Goal: Task Accomplishment & Management: Use online tool/utility

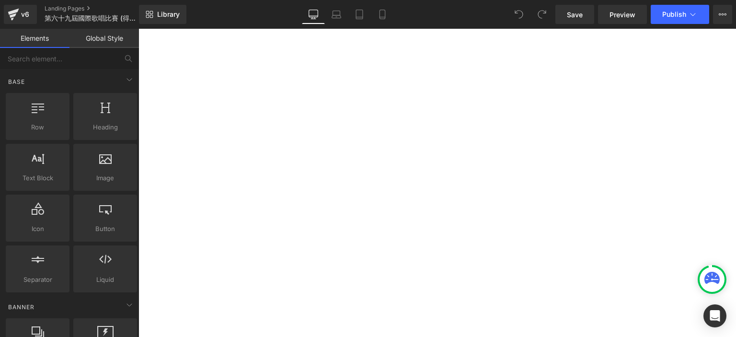
scroll to position [217, 0]
click at [139, 29] on p "[PERSON_NAME]" at bounding box center [139, 29] width 0 height 0
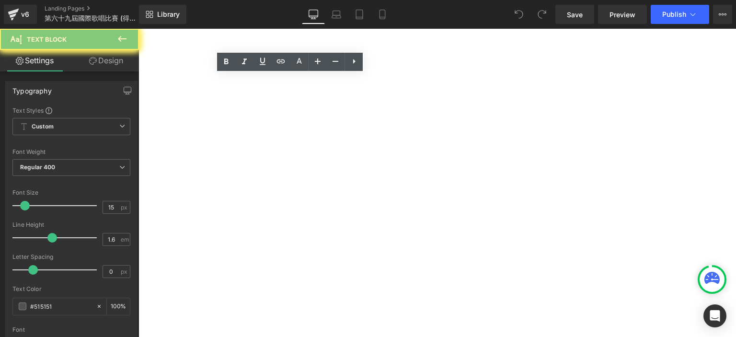
click at [139, 29] on p "[PERSON_NAME]" at bounding box center [139, 29] width 0 height 0
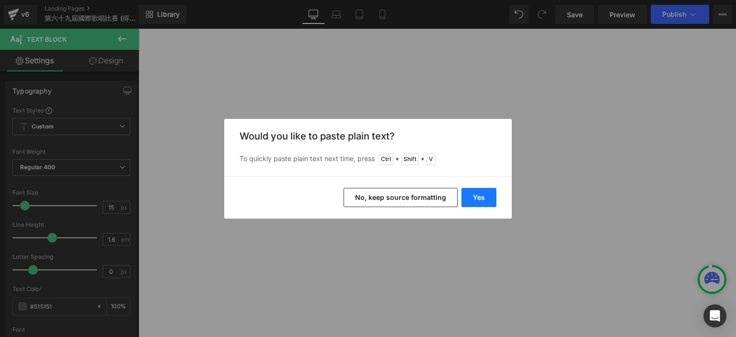
click at [483, 188] on button "Yes" at bounding box center [479, 197] width 35 height 19
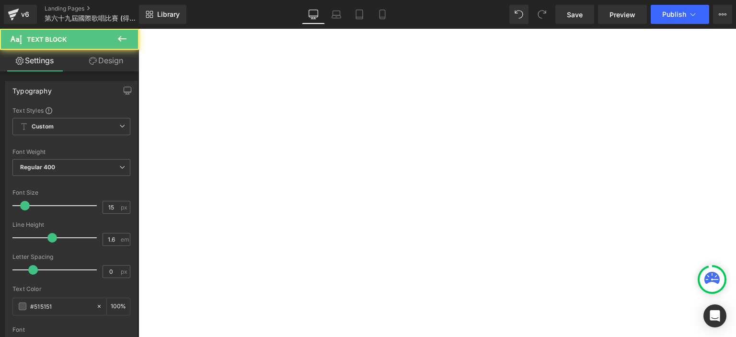
click at [139, 29] on p "[PERSON_NAME] [PERSON_NAME] [PERSON_NAME]" at bounding box center [139, 29] width 0 height 0
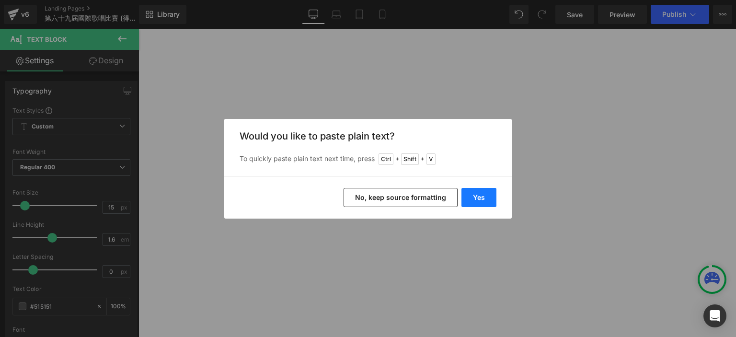
click at [483, 204] on button "Yes" at bounding box center [479, 197] width 35 height 19
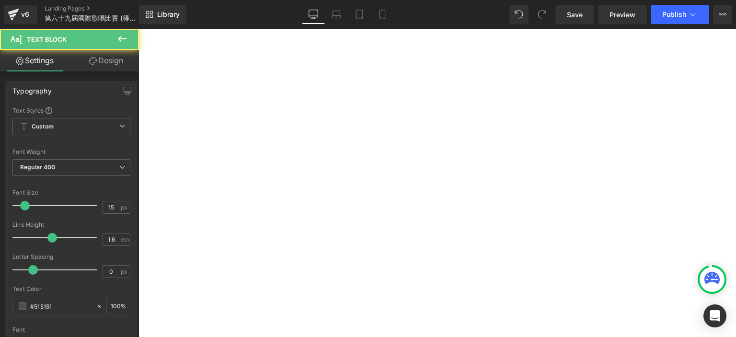
click at [139, 29] on p "[PERSON_NAME] [PERSON_NAME]" at bounding box center [139, 29] width 0 height 0
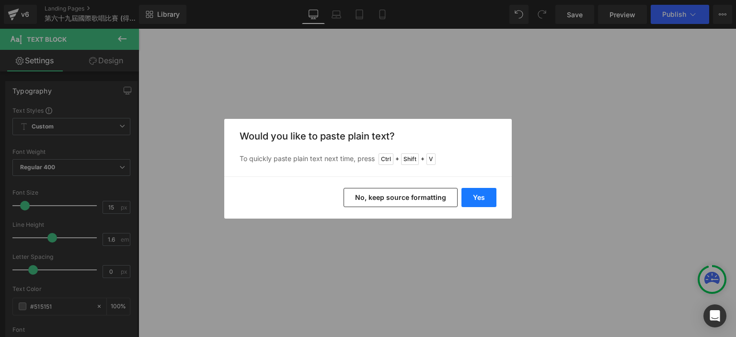
click at [471, 199] on button "Yes" at bounding box center [479, 197] width 35 height 19
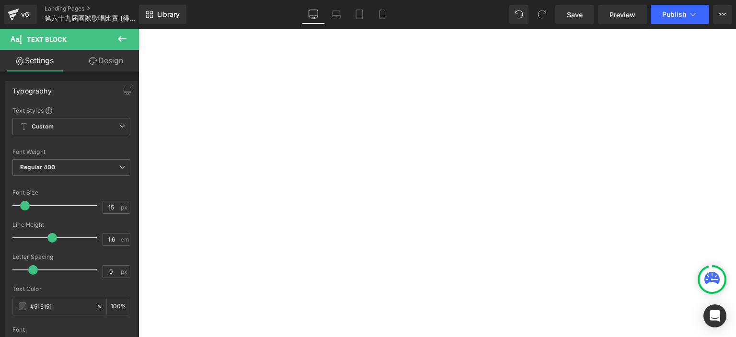
scroll to position [339, 0]
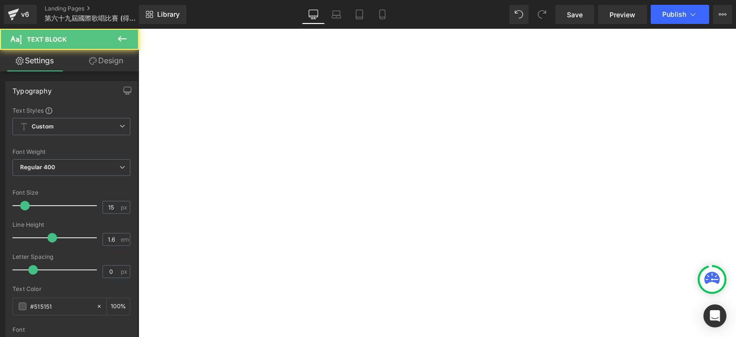
click at [139, 29] on p "[PERSON_NAME]（[PERSON_NAME]" at bounding box center [139, 29] width 0 height 0
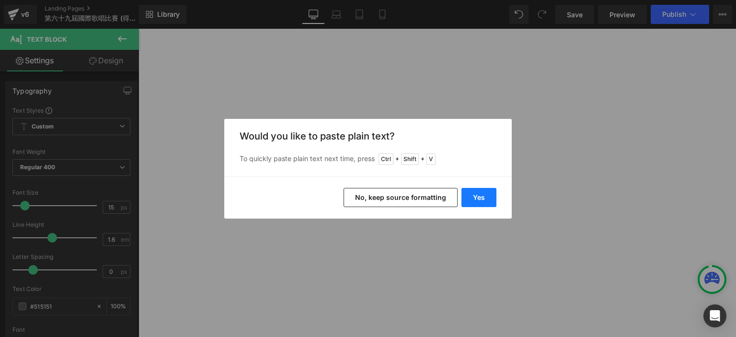
click at [479, 200] on button "Yes" at bounding box center [479, 197] width 35 height 19
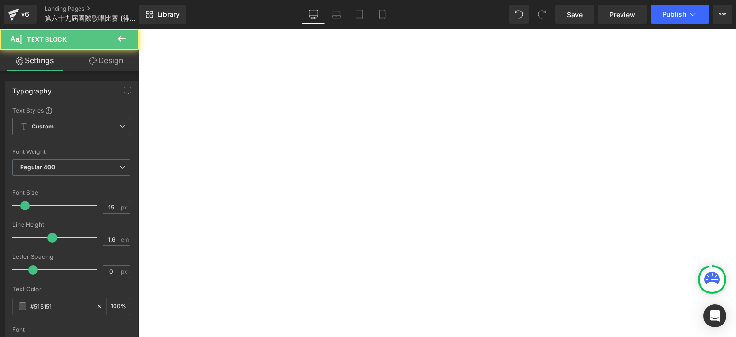
click at [139, 29] on p "[PERSON_NAME] [PERSON_NAME]" at bounding box center [139, 29] width 0 height 0
click at [139, 29] on p "[PERSON_NAME]" at bounding box center [139, 29] width 0 height 0
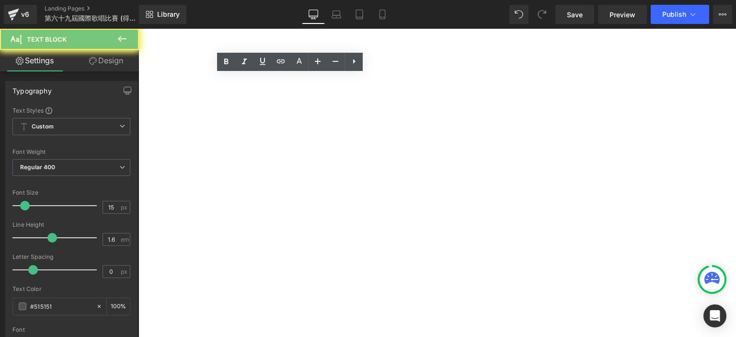
click at [139, 29] on p "[PERSON_NAME]" at bounding box center [139, 29] width 0 height 0
copy p "[PERSON_NAME]"
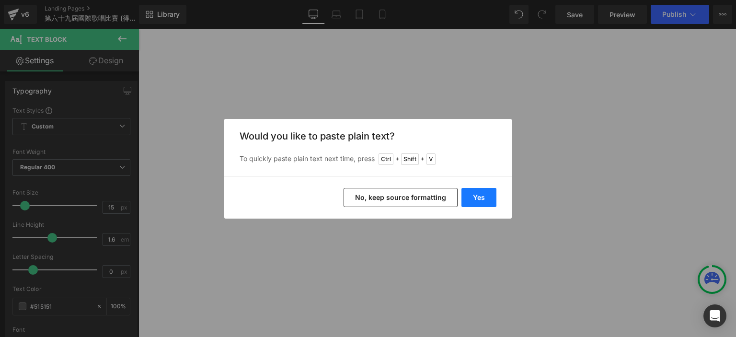
click at [486, 205] on button "Yes" at bounding box center [479, 197] width 35 height 19
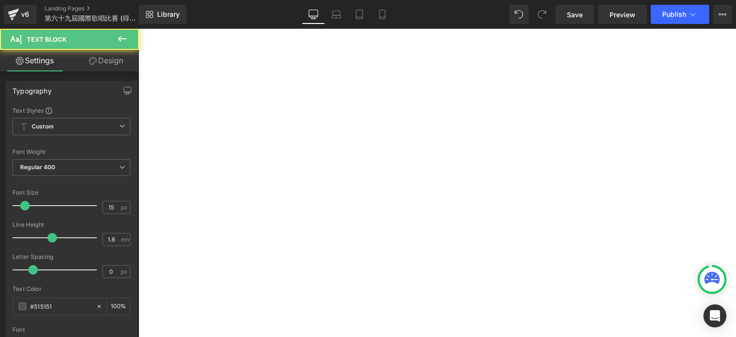
click at [139, 29] on p at bounding box center [139, 29] width 0 height 0
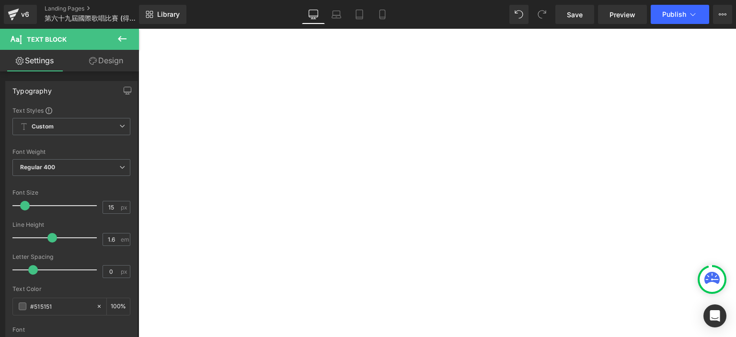
scroll to position [109, 0]
click at [139, 29] on p "Hampbell Siripung" at bounding box center [139, 29] width 0 height 0
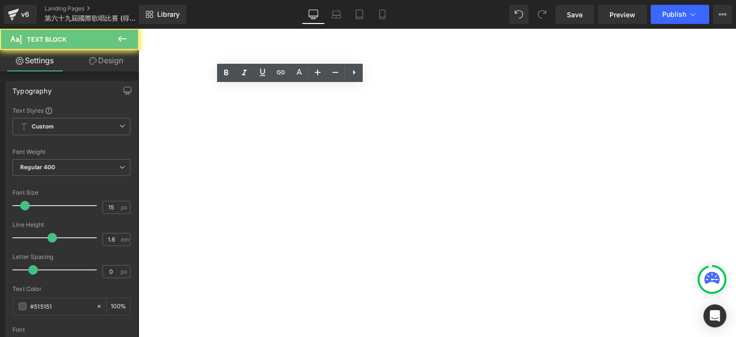
click at [139, 29] on p "Hampbell Siripung" at bounding box center [139, 29] width 0 height 0
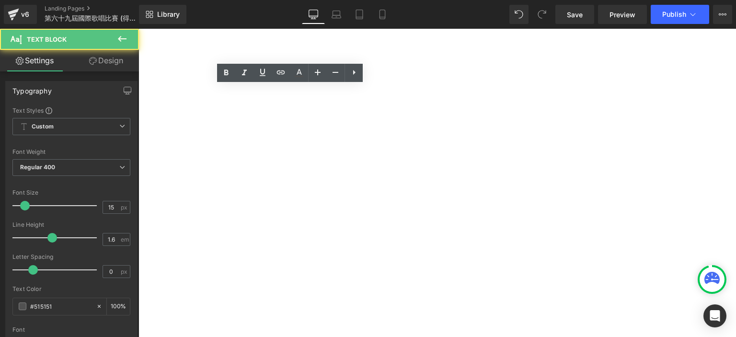
click at [139, 29] on p at bounding box center [139, 29] width 0 height 0
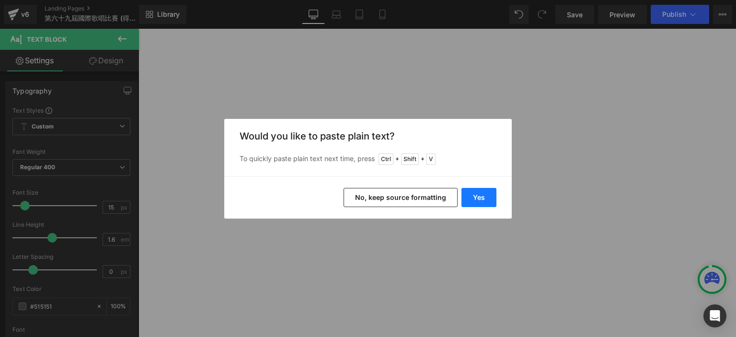
click at [481, 195] on button "Yes" at bounding box center [479, 197] width 35 height 19
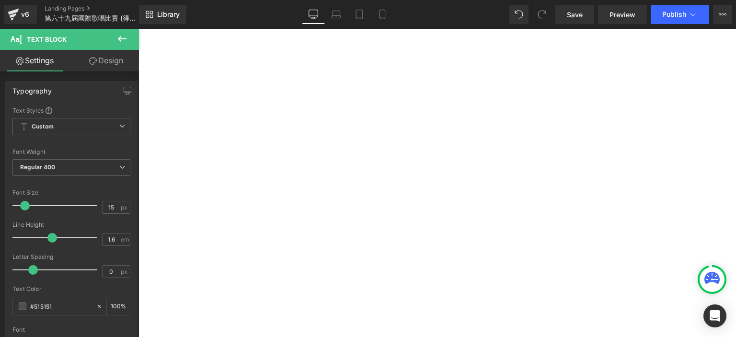
click at [139, 29] on u "[PERSON_NAME]" at bounding box center [139, 29] width 0 height 0
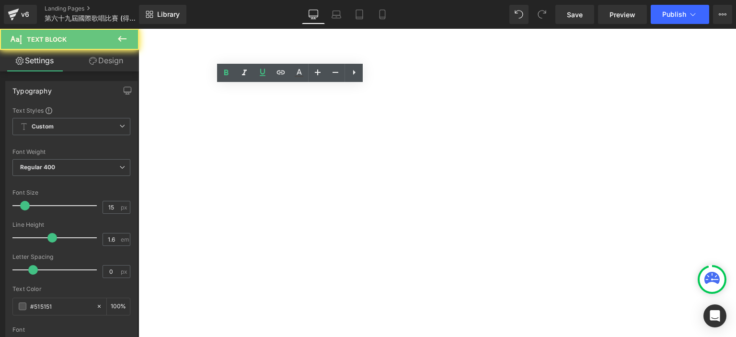
click at [139, 29] on u "[PERSON_NAME]" at bounding box center [139, 29] width 0 height 0
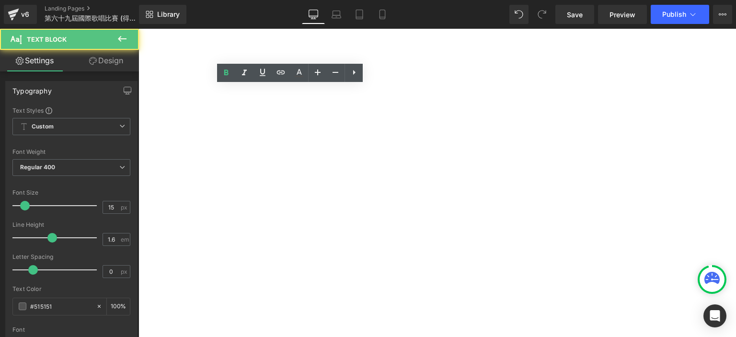
click at [139, 29] on u "[PERSON_NAME]" at bounding box center [139, 29] width 0 height 0
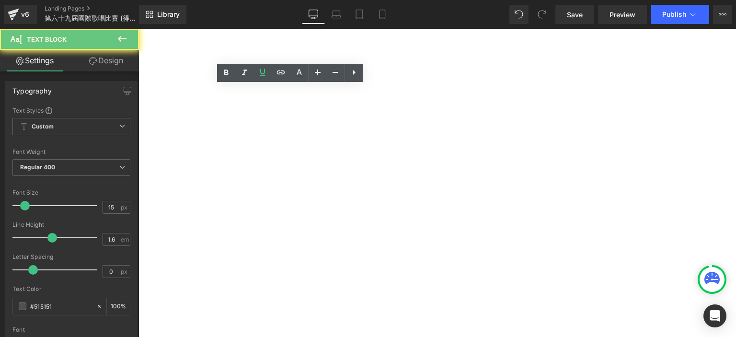
click at [139, 29] on u "[PERSON_NAME]" at bounding box center [139, 29] width 0 height 0
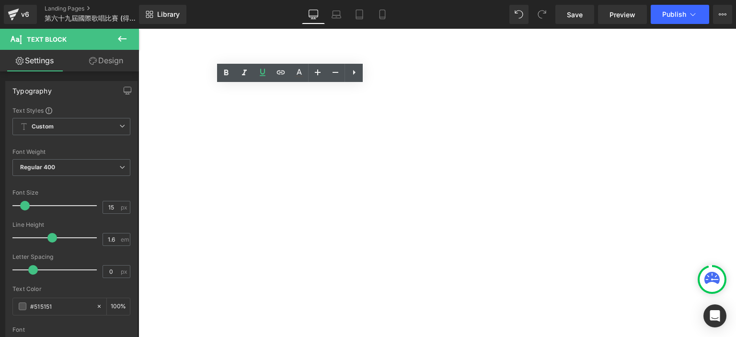
click at [139, 29] on p "[PERSON_NAME], [PERSON_NAME]" at bounding box center [139, 29] width 0 height 0
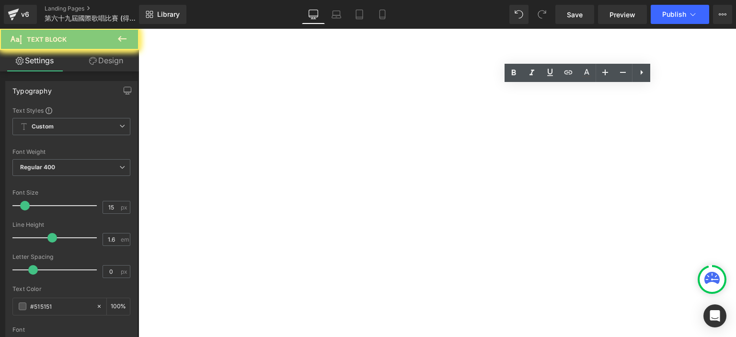
click at [139, 29] on p "[PERSON_NAME], [PERSON_NAME]" at bounding box center [139, 29] width 0 height 0
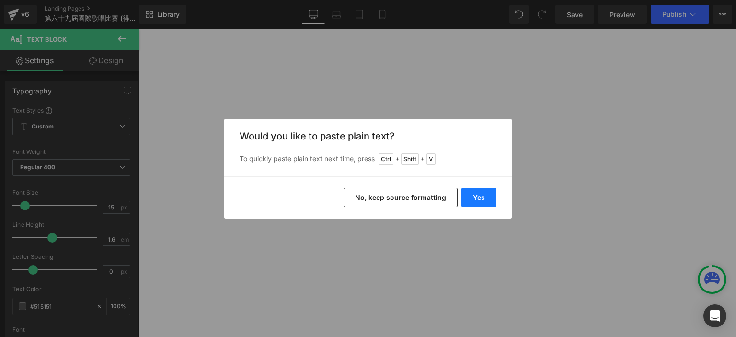
click at [480, 203] on button "Yes" at bounding box center [479, 197] width 35 height 19
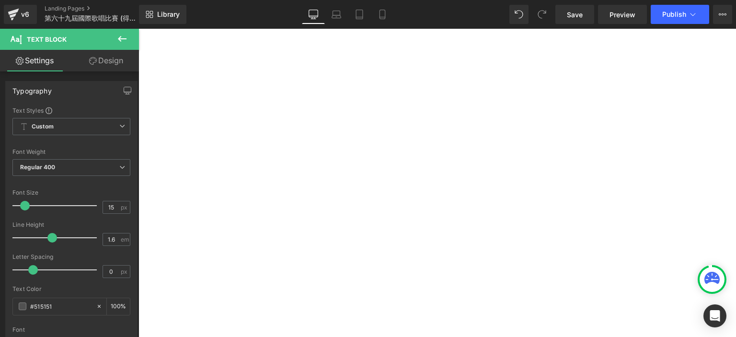
click at [139, 29] on icon at bounding box center [139, 29] width 0 height 0
click at [139, 29] on p "[PERSON_NAME] [PERSON_NAME] [PERSON_NAME] Cheng Hao" at bounding box center [139, 29] width 0 height 0
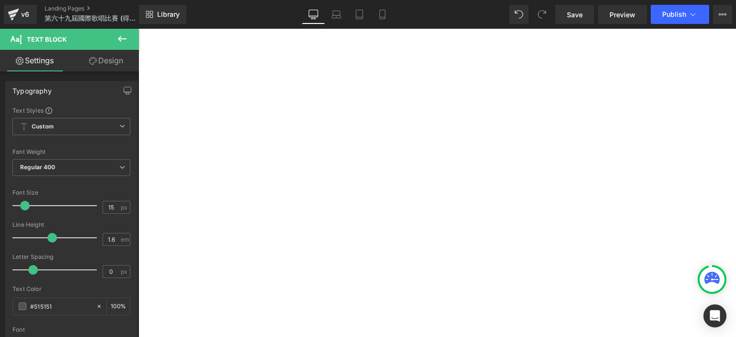
click at [139, 29] on p "[PERSON_NAME] [PERSON_NAME] [PERSON_NAME] Cheng Hao" at bounding box center [139, 29] width 0 height 0
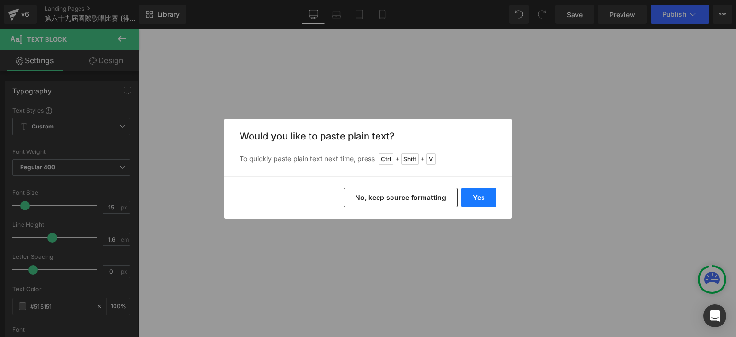
click at [490, 197] on button "Yes" at bounding box center [479, 197] width 35 height 19
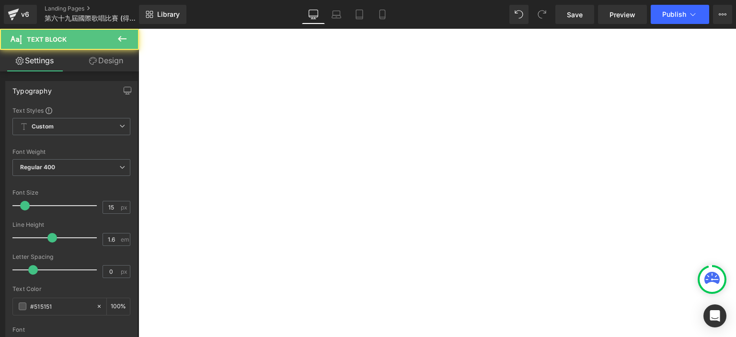
click at [139, 29] on p "中童組 - Group F" at bounding box center [139, 29] width 0 height 0
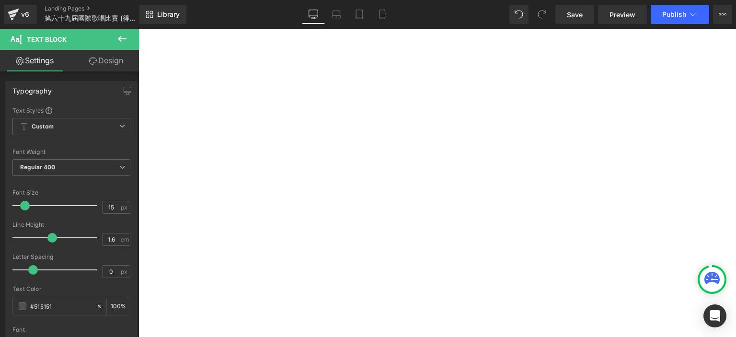
scroll to position [627, 0]
click at [139, 29] on p at bounding box center [139, 29] width 0 height 0
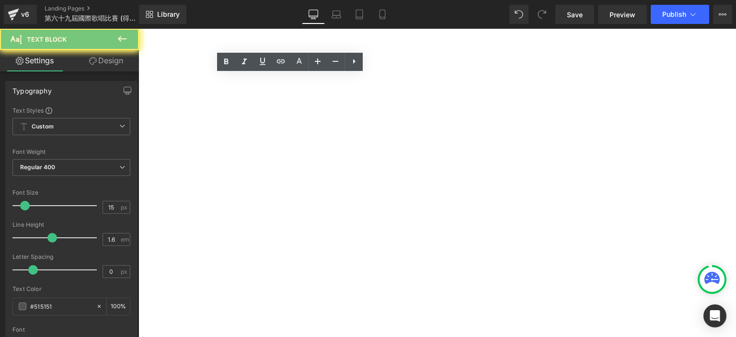
click at [139, 29] on p at bounding box center [139, 29] width 0 height 0
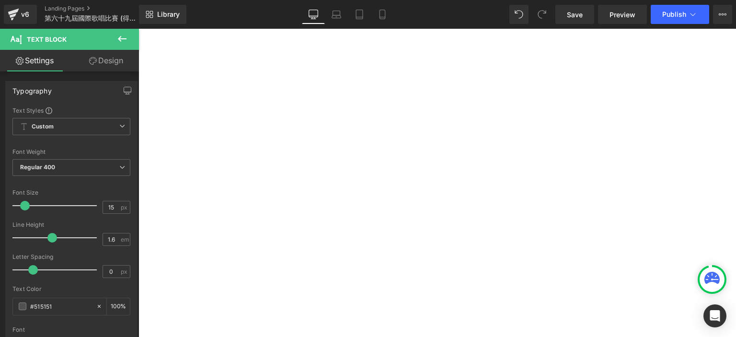
click at [139, 29] on p "[PERSON_NAME], [PERSON_NAME]" at bounding box center [139, 29] width 0 height 0
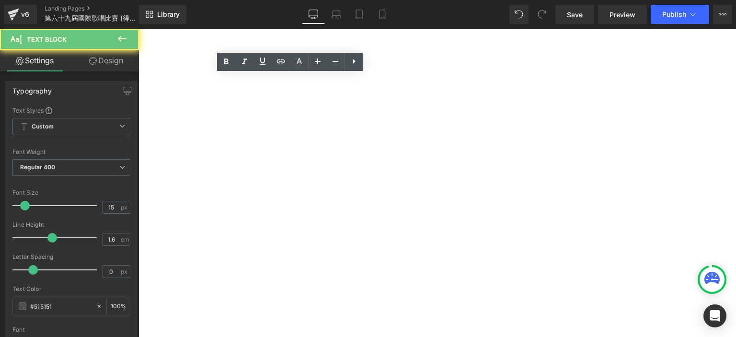
click at [139, 29] on p "[PERSON_NAME], [PERSON_NAME]" at bounding box center [139, 29] width 0 height 0
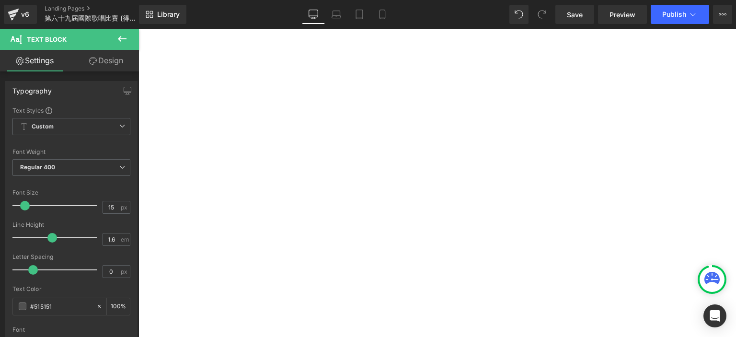
click at [139, 29] on p "[PERSON_NAME]" at bounding box center [139, 29] width 0 height 0
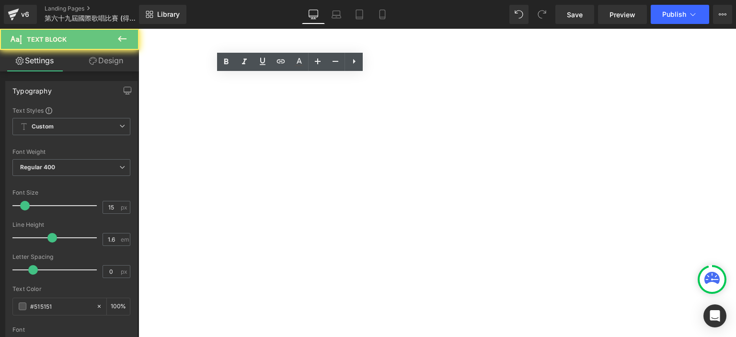
click at [139, 29] on p "[PERSON_NAME]" at bounding box center [139, 29] width 0 height 0
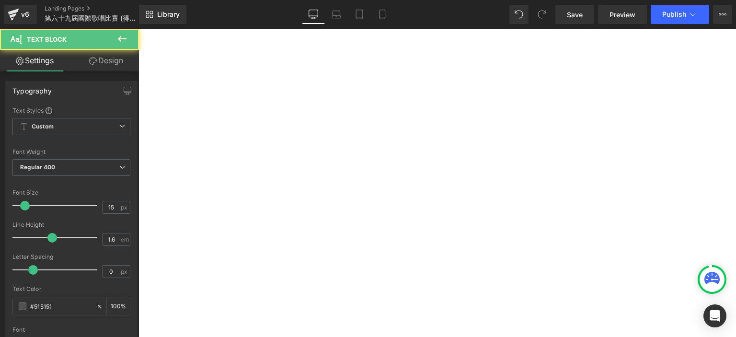
drag, startPoint x: 198, startPoint y: 211, endPoint x: 159, endPoint y: 200, distance: 39.9
click at [139, 29] on div "幼兒組 - Group A Champion 冠軍: 1st Runner Up 亞軍: 2nd Runner Up [PERSON_NAME]: [PERS…" at bounding box center [139, 29] width 0 height 0
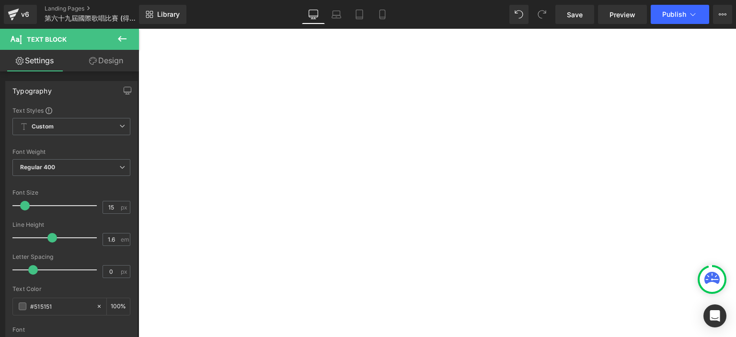
scroll to position [565, 0]
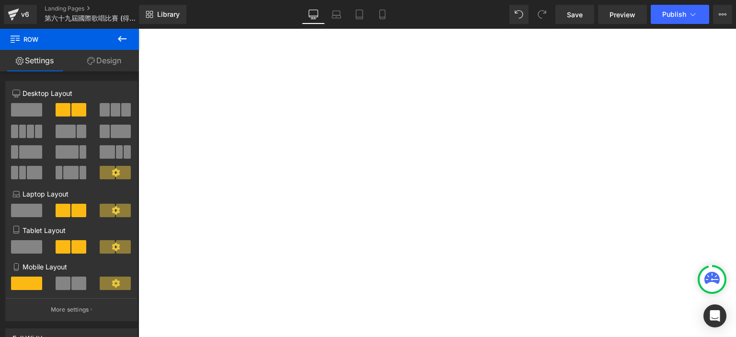
drag, startPoint x: 225, startPoint y: 295, endPoint x: 194, endPoint y: 292, distance: 31.9
click at [139, 29] on div "幼兒組 - Group A Champion 冠軍: 1st Runner Up 亞軍: 2nd Runner Up [PERSON_NAME]: [PERS…" at bounding box center [139, 29] width 0 height 0
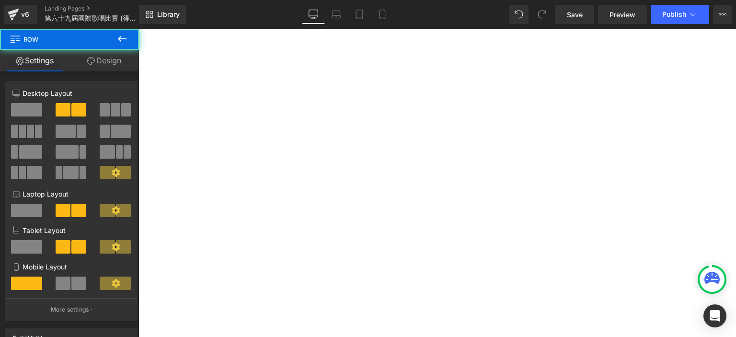
click at [139, 29] on div "幼兒組 - Group A Champion 冠軍: 1st Runner Up 亞軍: 2nd Runner Up [PERSON_NAME]: [PERS…" at bounding box center [139, 29] width 0 height 0
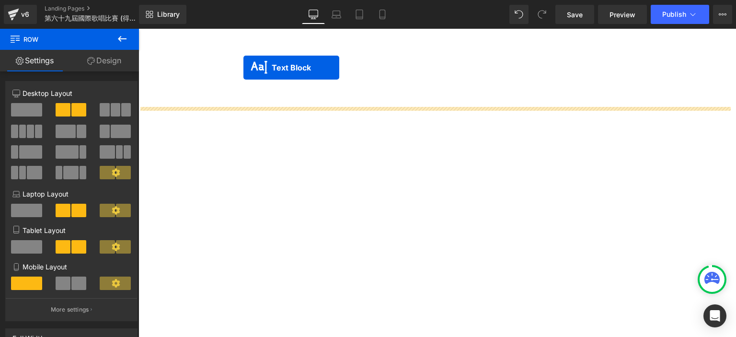
scroll to position [0, 0]
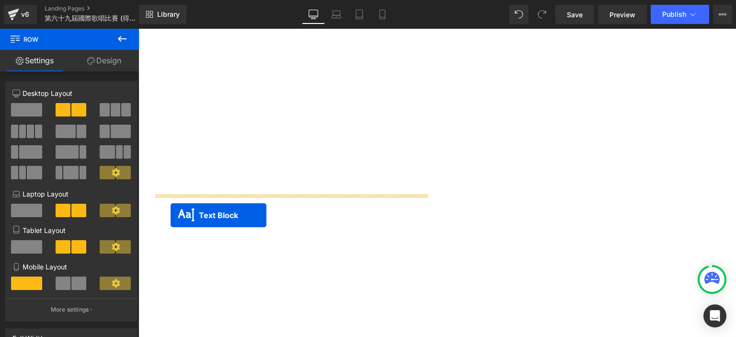
drag, startPoint x: 267, startPoint y: 191, endPoint x: 171, endPoint y: 215, distance: 98.8
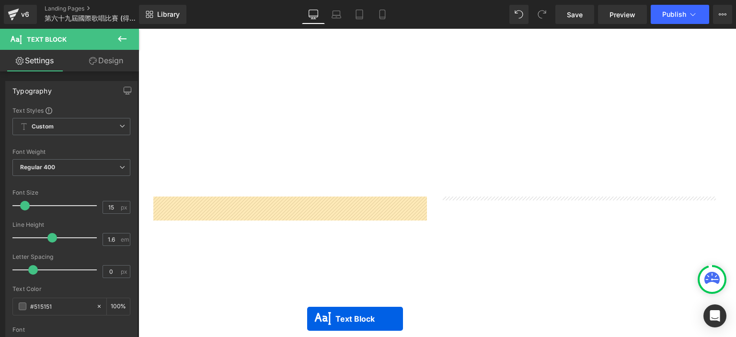
scroll to position [698, 0]
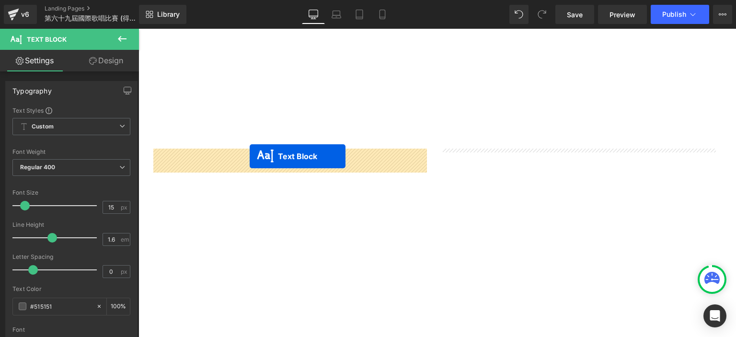
drag, startPoint x: 550, startPoint y: 155, endPoint x: 250, endPoint y: 159, distance: 300.6
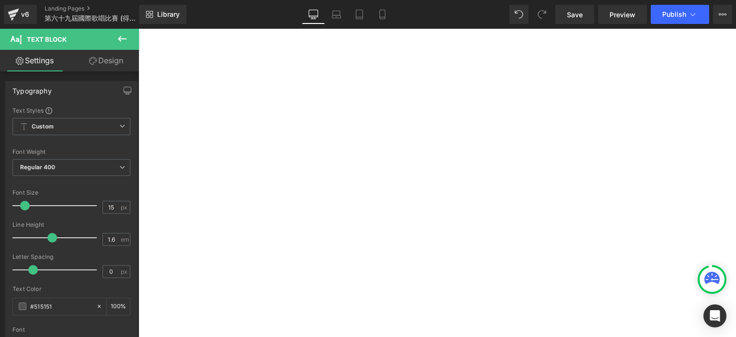
scroll to position [251, 0]
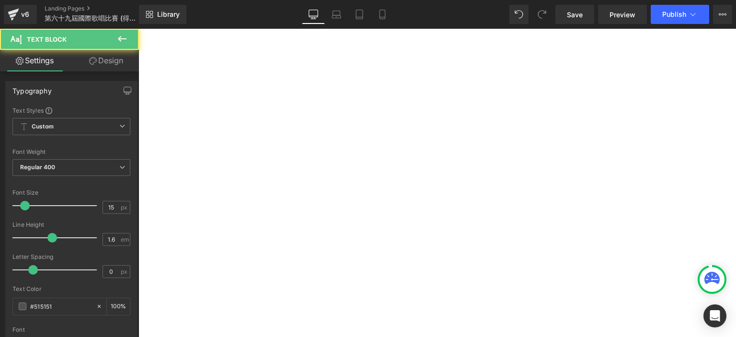
click at [139, 29] on p "Livia Su Pei Ning" at bounding box center [139, 29] width 0 height 0
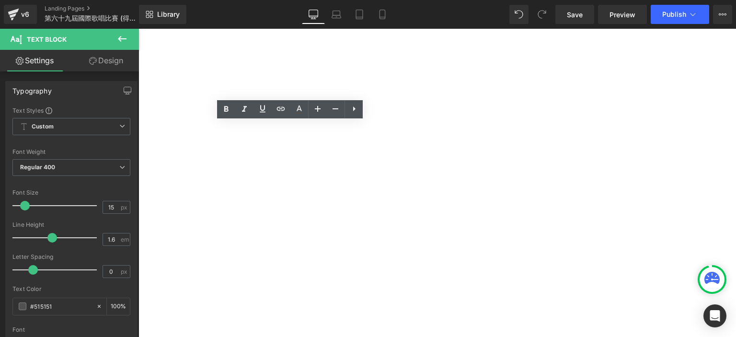
drag, startPoint x: 252, startPoint y: 194, endPoint x: 413, endPoint y: 164, distance: 163.3
click at [139, 29] on div "幼兒組 - Group B Champion 冠軍: [PERSON_NAME] 1st Runner Up 亞軍: [PERSON_NAME] 2nd Ru…" at bounding box center [139, 29] width 0 height 0
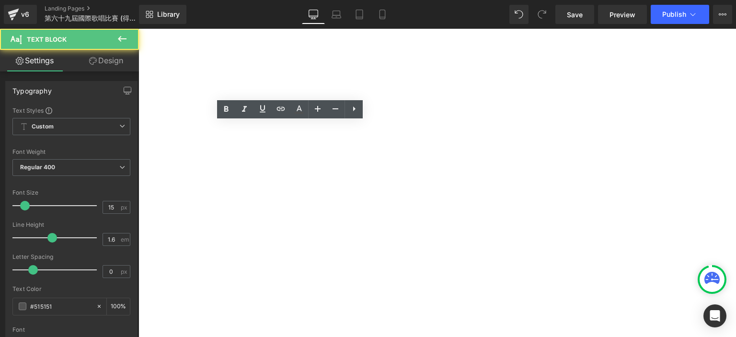
click at [139, 29] on p "[PERSON_NAME]" at bounding box center [139, 29] width 0 height 0
click at [139, 29] on div "幼兒組 - Group A Champion 冠軍: 1st Runner Up 亞軍: 2nd Runner Up [PERSON_NAME]: [PERS…" at bounding box center [139, 29] width 0 height 0
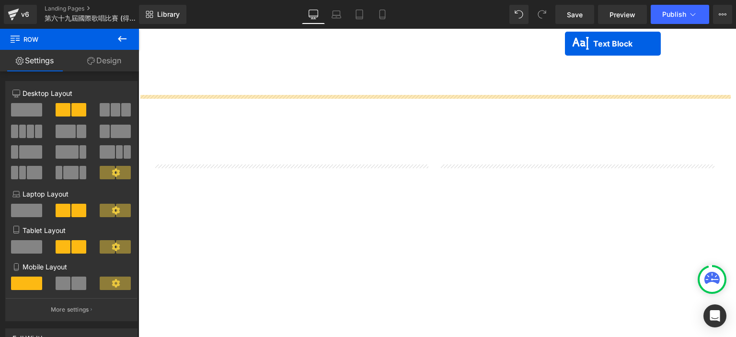
scroll to position [0, 0]
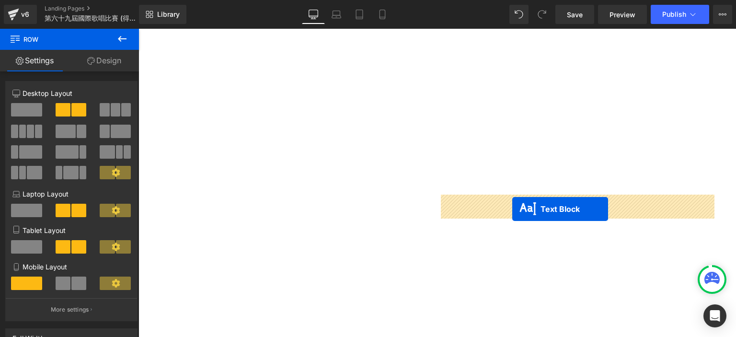
drag, startPoint x: 250, startPoint y: 126, endPoint x: 512, endPoint y: 210, distance: 275.4
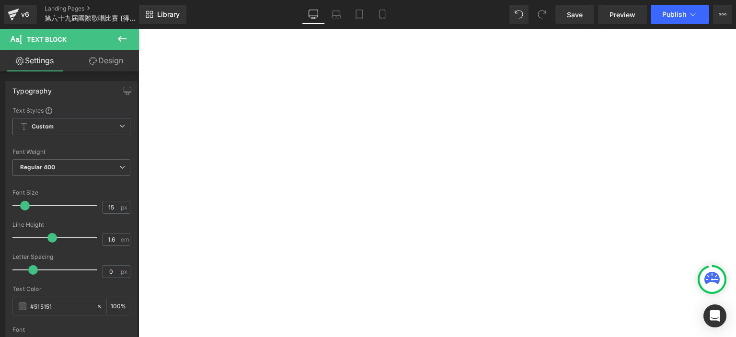
scroll to position [631, 0]
click at [139, 29] on p "[PERSON_NAME]" at bounding box center [139, 29] width 0 height 0
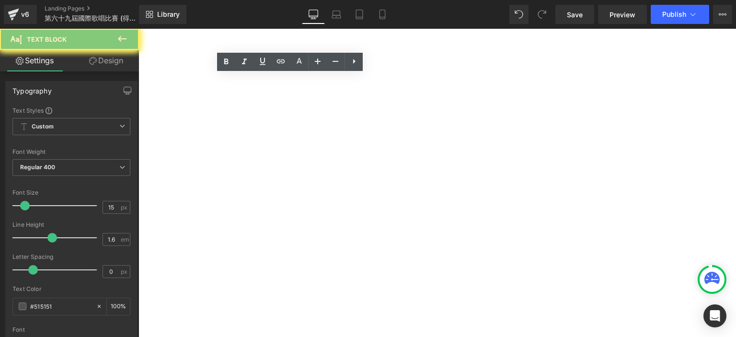
click at [139, 29] on p "[PERSON_NAME]" at bounding box center [139, 29] width 0 height 0
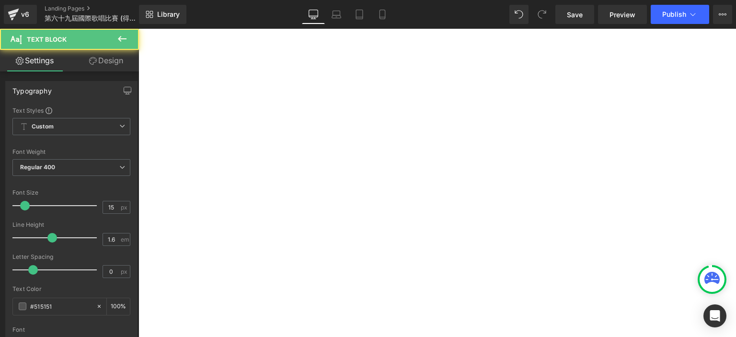
click at [139, 29] on p "[PERSON_NAME]" at bounding box center [139, 29] width 0 height 0
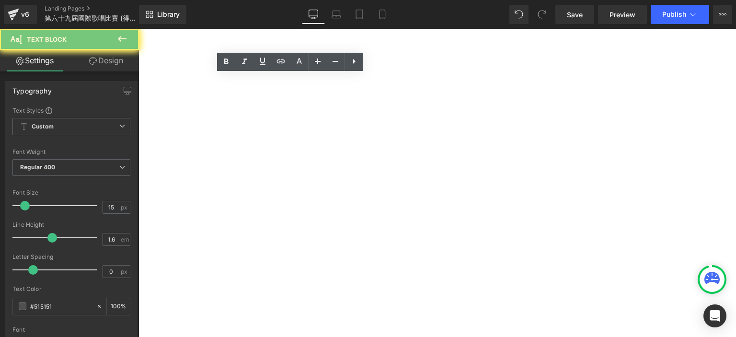
click at [139, 29] on p "[PERSON_NAME]" at bounding box center [139, 29] width 0 height 0
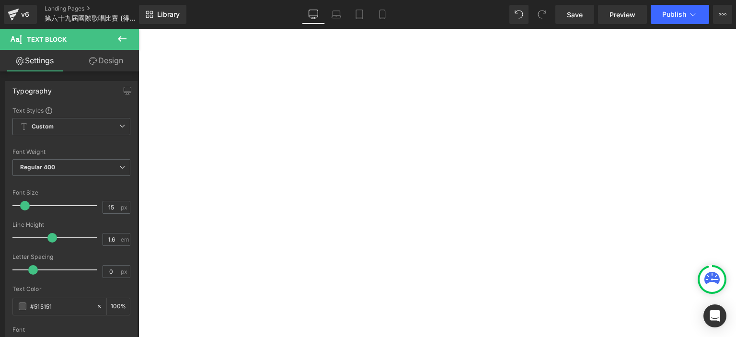
click at [139, 29] on p at bounding box center [139, 29] width 0 height 0
click at [139, 29] on p "Livia Su Pei Ning" at bounding box center [139, 29] width 0 height 0
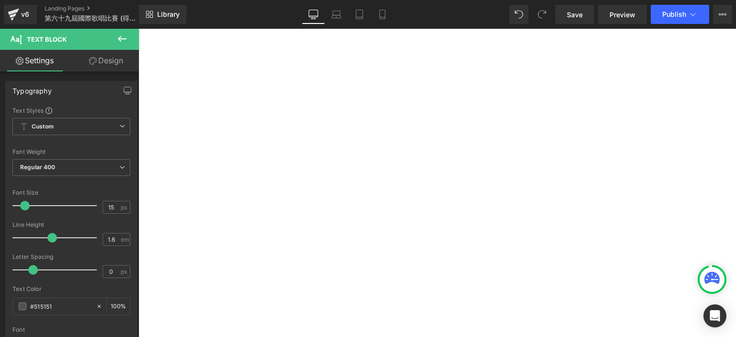
click at [139, 29] on p "[PERSON_NAME]" at bounding box center [139, 29] width 0 height 0
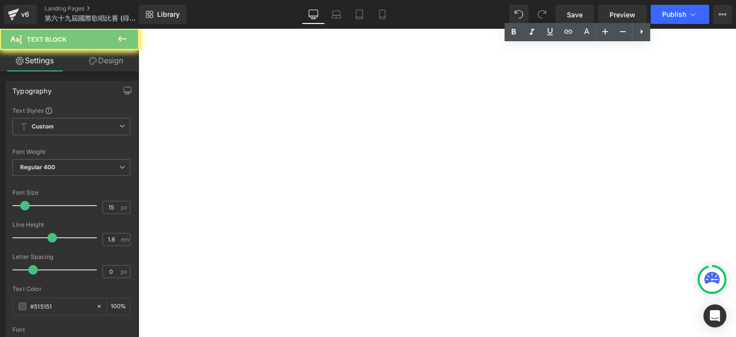
click at [139, 29] on p "[PERSON_NAME]" at bounding box center [139, 29] width 0 height 0
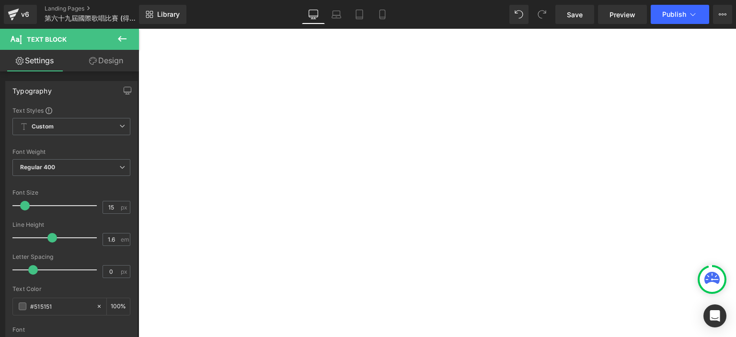
scroll to position [175, 0]
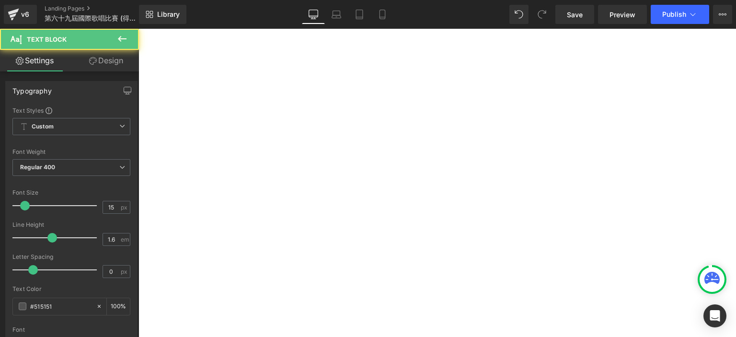
drag, startPoint x: 467, startPoint y: 197, endPoint x: 449, endPoint y: 187, distance: 20.8
click at [139, 29] on p "Lam Ka Fai" at bounding box center [139, 29] width 0 height 0
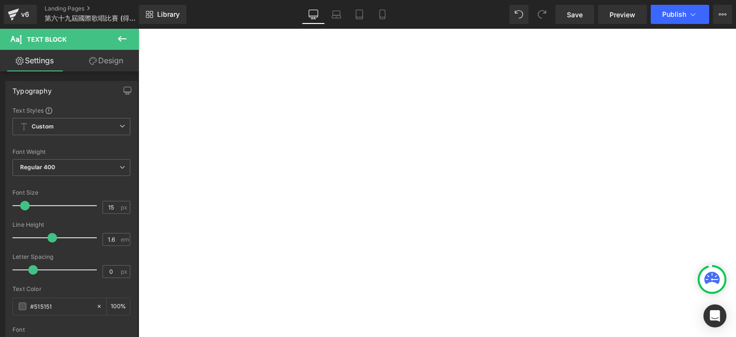
scroll to position [183, 0]
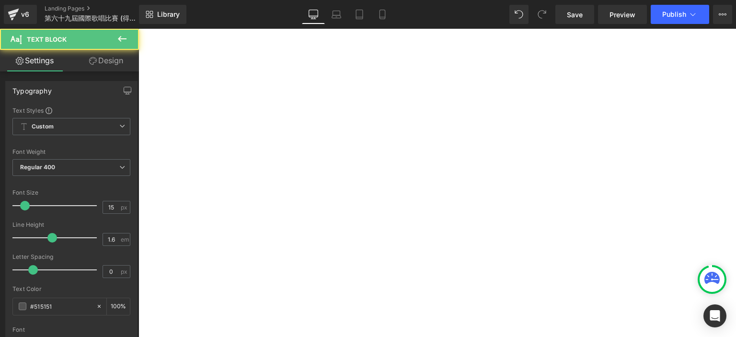
click at [139, 29] on p "Toh Hui En Daphne" at bounding box center [139, 29] width 0 height 0
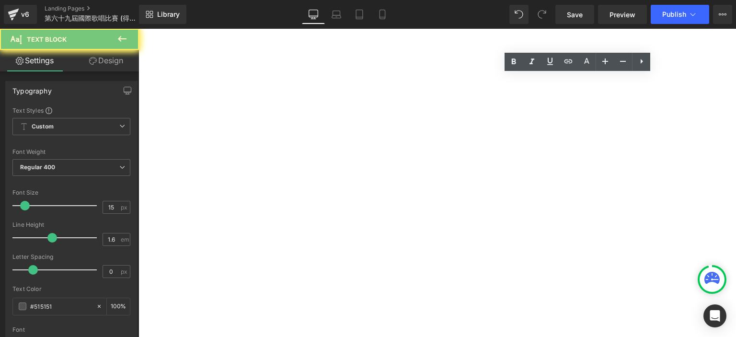
click at [139, 29] on p "Toh Hui En Daphne" at bounding box center [139, 29] width 0 height 0
copy p "Toh Hui En Daphne"
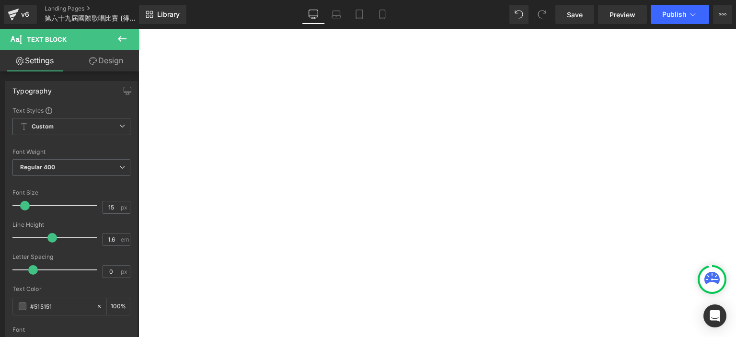
scroll to position [74, 0]
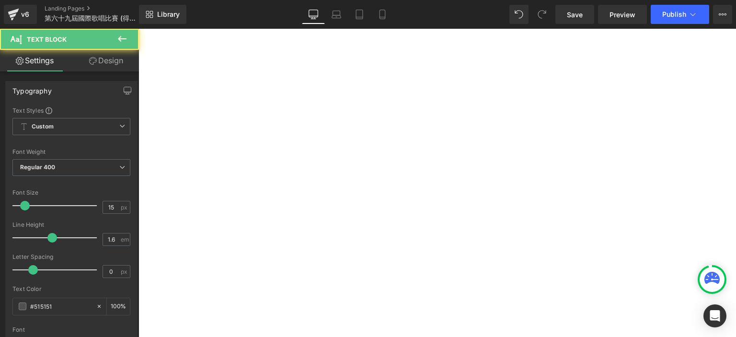
click at [139, 29] on p at bounding box center [139, 29] width 0 height 0
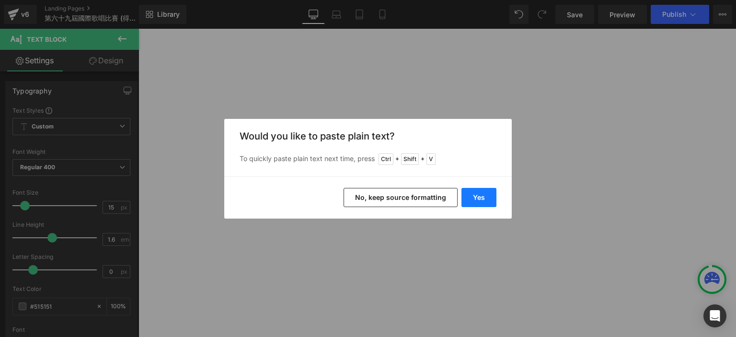
click at [479, 194] on button "Yes" at bounding box center [479, 197] width 35 height 19
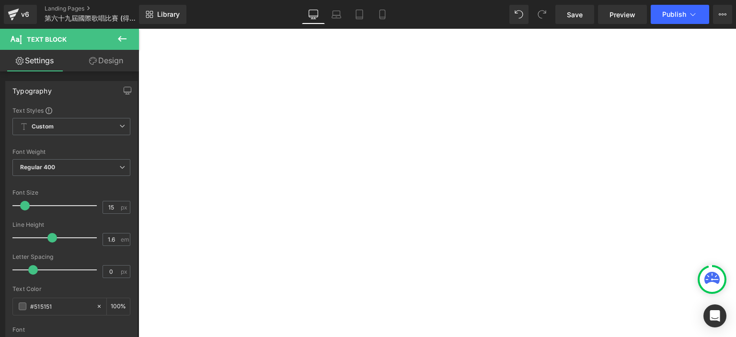
scroll to position [262, 0]
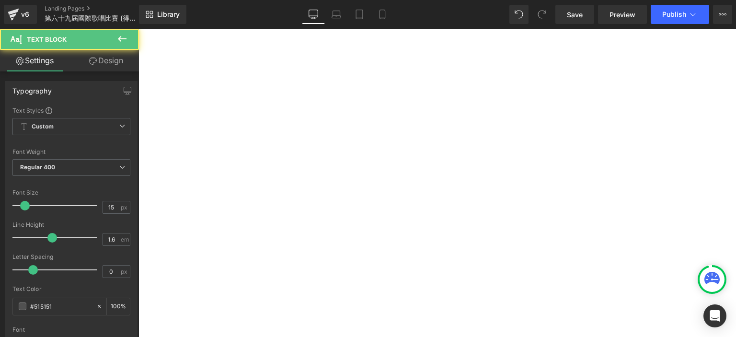
click at [139, 29] on p "SOH Chun Kit" at bounding box center [139, 29] width 0 height 0
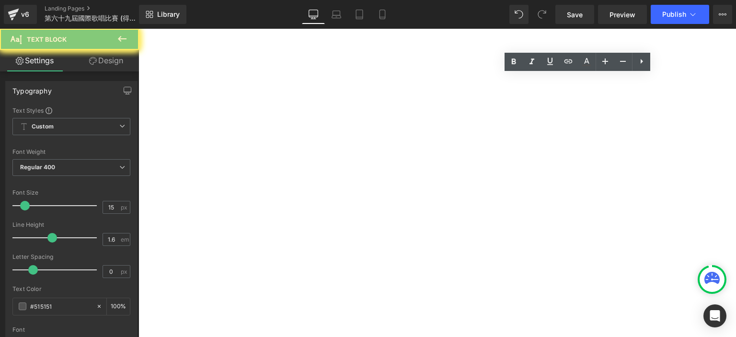
click at [139, 29] on p "SOH Chun Kit" at bounding box center [139, 29] width 0 height 0
copy p "SOH Chun Kit"
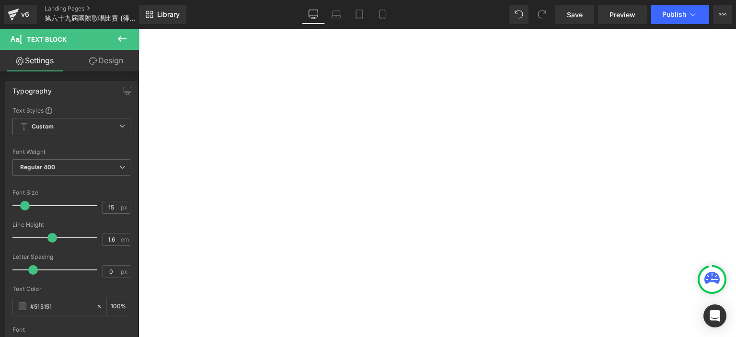
scroll to position [105, 0]
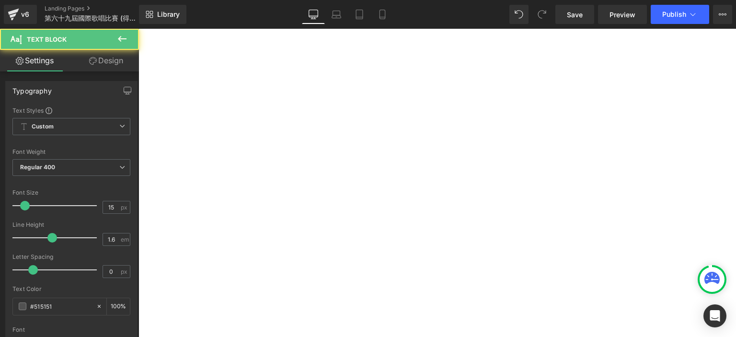
click at [139, 29] on p at bounding box center [139, 29] width 0 height 0
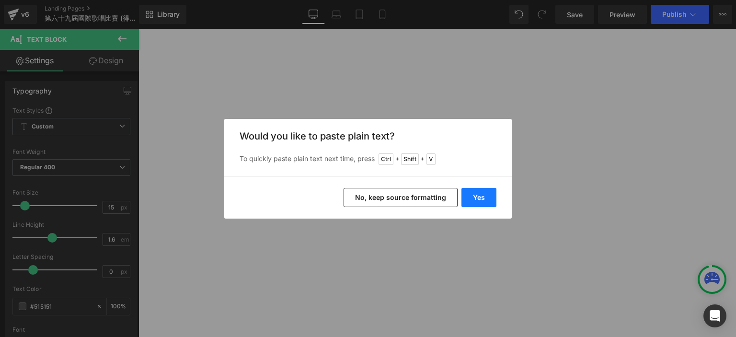
click at [475, 201] on button "Yes" at bounding box center [479, 197] width 35 height 19
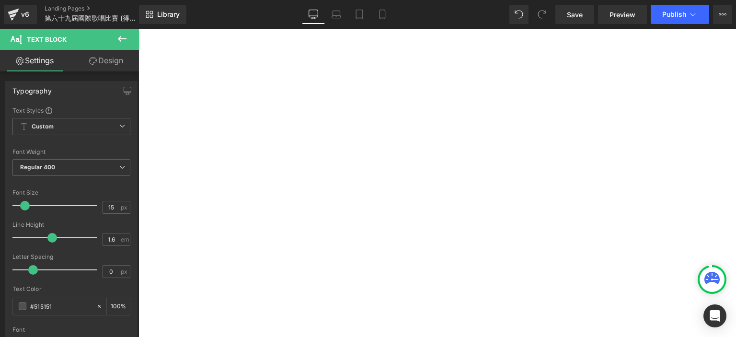
scroll to position [339, 0]
click at [139, 29] on span "[PERSON_NAME] , [PERSON_NAME]" at bounding box center [139, 29] width 0 height 0
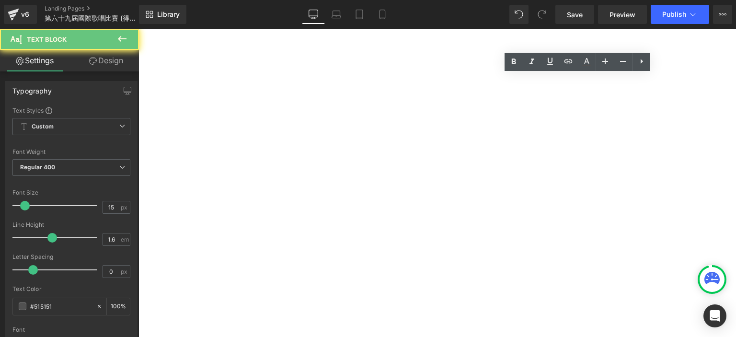
click at [139, 29] on span "[PERSON_NAME] , [PERSON_NAME]" at bounding box center [139, 29] width 0 height 0
copy span "[PERSON_NAME] , [PERSON_NAME]"
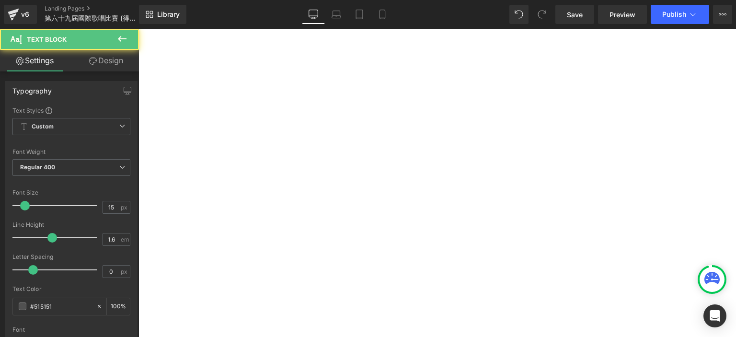
click at [139, 29] on span "[PERSON_NAME] & [PERSON_NAME]" at bounding box center [139, 29] width 0 height 0
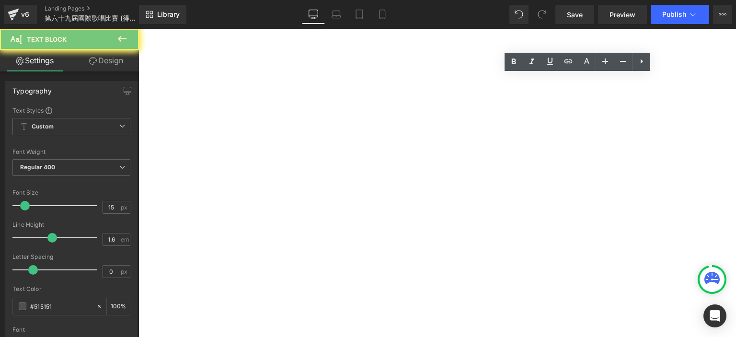
click at [139, 29] on span "[PERSON_NAME] & [PERSON_NAME]" at bounding box center [139, 29] width 0 height 0
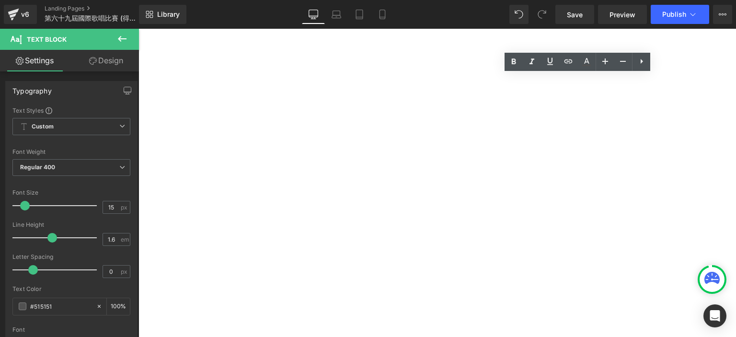
click at [139, 29] on span "[PERSON_NAME] , [PERSON_NAME]" at bounding box center [139, 29] width 0 height 0
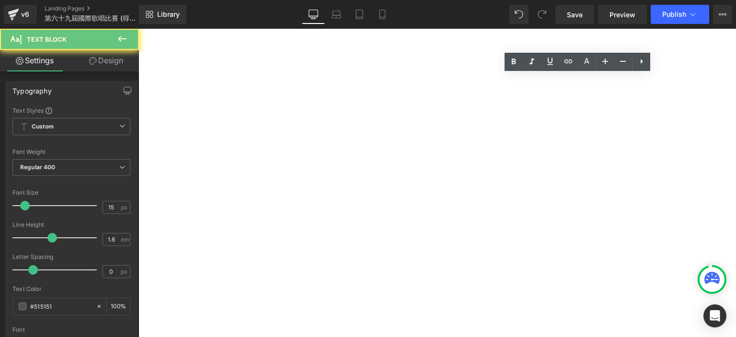
click at [139, 29] on span "[PERSON_NAME] , [PERSON_NAME]" at bounding box center [139, 29] width 0 height 0
copy span "[PERSON_NAME] , [PERSON_NAME]"
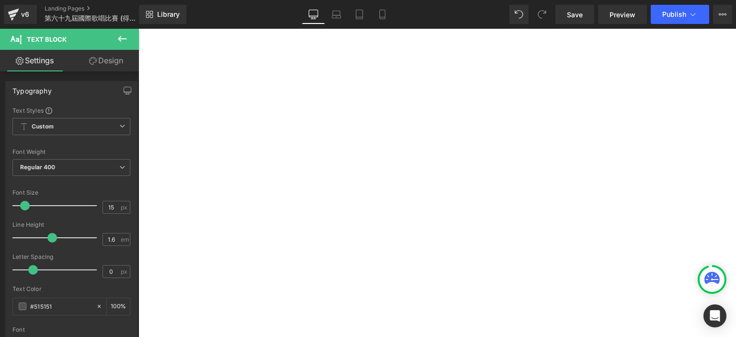
scroll to position [133, 0]
click at [139, 29] on p at bounding box center [139, 29] width 0 height 0
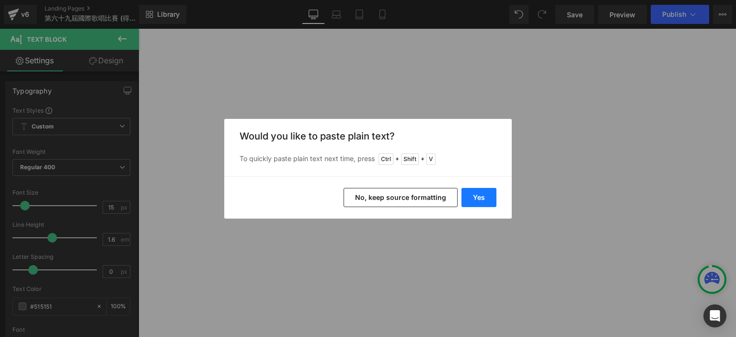
click at [485, 197] on button "Yes" at bounding box center [479, 197] width 35 height 19
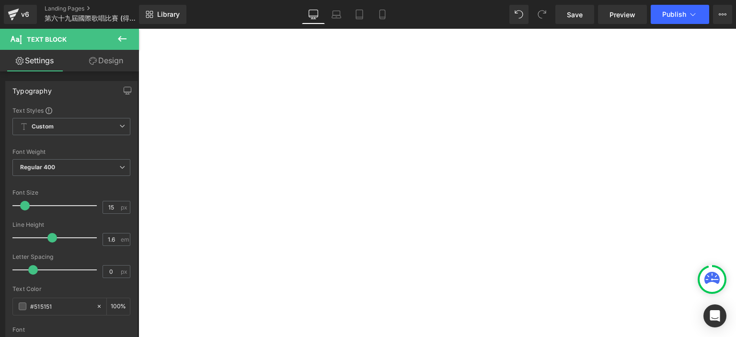
scroll to position [205, 0]
drag, startPoint x: 480, startPoint y: 254, endPoint x: 444, endPoint y: 231, distance: 43.4
click at [139, 29] on div "幼兒組 - Group B Champion 冠軍: [PERSON_NAME] En Daphne  1st Runner Up 亞軍: [PERSON…" at bounding box center [139, 29] width 0 height 0
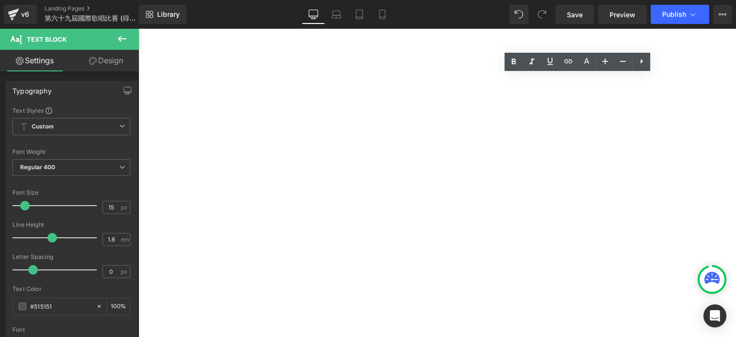
copy div "[PERSON_NAME] [PERSON_NAME]"
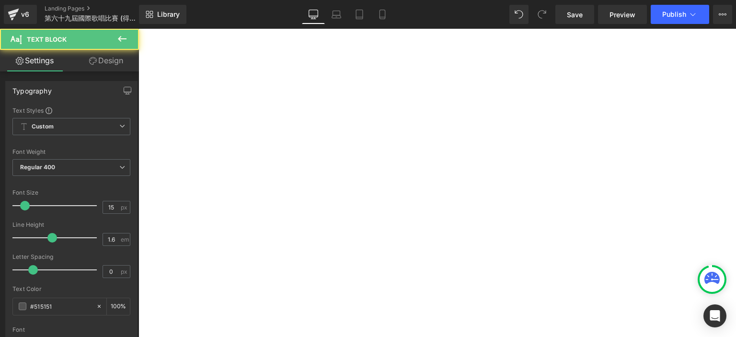
drag, startPoint x: 460, startPoint y: 195, endPoint x: 442, endPoint y: 177, distance: 25.4
click at [139, 29] on div "幼兒組 - Group B Champion 冠軍: [PERSON_NAME] En Daphne  1st Runner Up 亞軍: [PERSON…" at bounding box center [139, 29] width 0 height 0
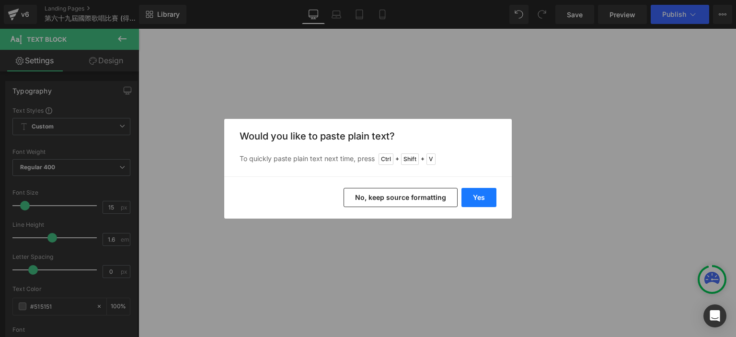
click at [484, 195] on button "Yes" at bounding box center [479, 197] width 35 height 19
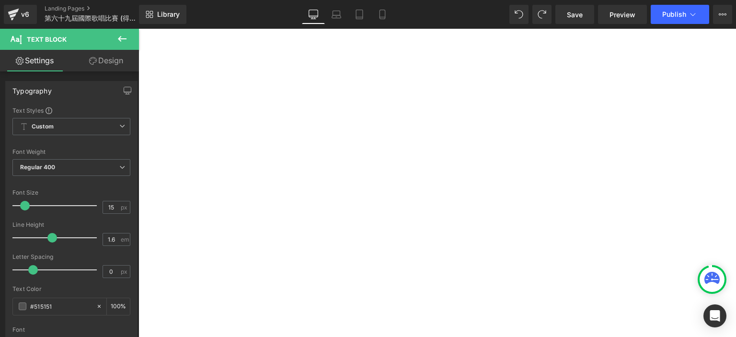
scroll to position [277, 0]
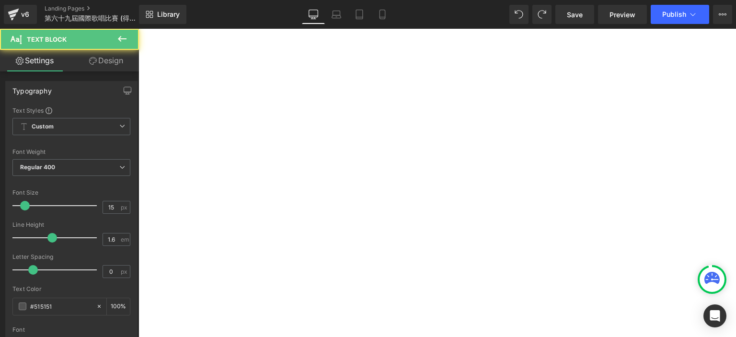
click at [139, 29] on p at bounding box center [139, 29] width 0 height 0
drag, startPoint x: 472, startPoint y: 127, endPoint x: 445, endPoint y: 103, distance: 36.4
click at [139, 29] on div "幼兒組 - Group B Champion 冠軍: [PERSON_NAME] En Daphne 1st Runner Up 亞軍: [PERSON_NA…" at bounding box center [139, 29] width 0 height 0
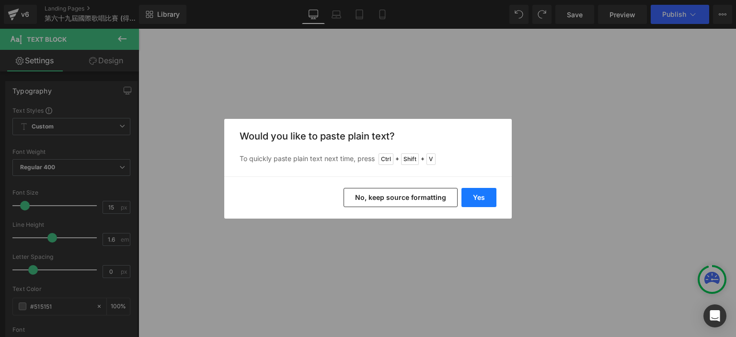
click at [483, 199] on button "Yes" at bounding box center [479, 197] width 35 height 19
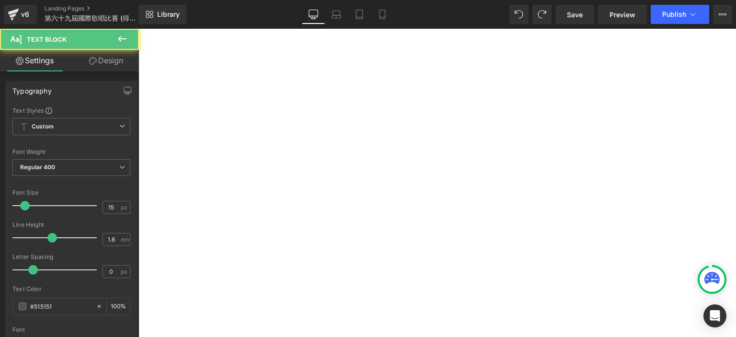
click at [139, 29] on p at bounding box center [139, 29] width 0 height 0
drag, startPoint x: 535, startPoint y: 298, endPoint x: 442, endPoint y: 174, distance: 155.1
click at [139, 29] on div "幼兒組 - Group B Champion 冠軍: [PERSON_NAME] En Daphne 1st Runner Up 亞軍: [PERSON_NA…" at bounding box center [139, 29] width 0 height 0
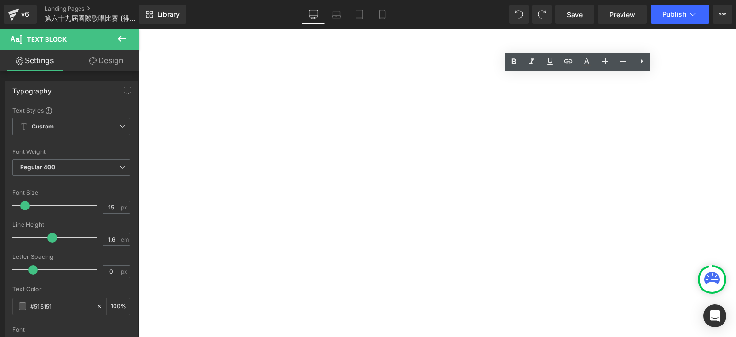
copy div "[PERSON_NAME] [PERSON_NAME] [PERSON_NAME] Yat Lok [PERSON_NAME] [PERSON_NAME][P…"
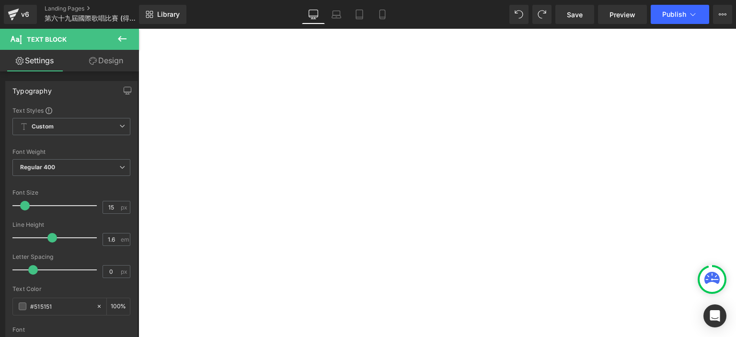
scroll to position [181, 0]
click at [139, 29] on p at bounding box center [139, 29] width 0 height 0
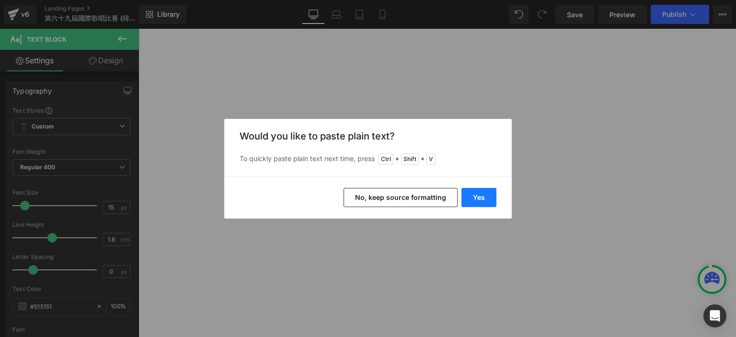
click at [475, 193] on button "Yes" at bounding box center [479, 197] width 35 height 19
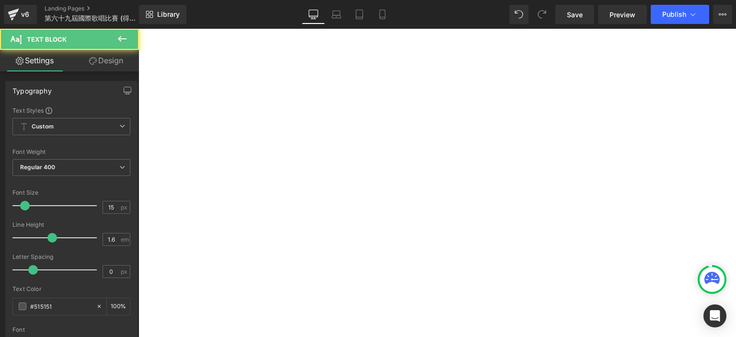
click at [139, 29] on p "[PERSON_NAME]" at bounding box center [139, 29] width 0 height 0
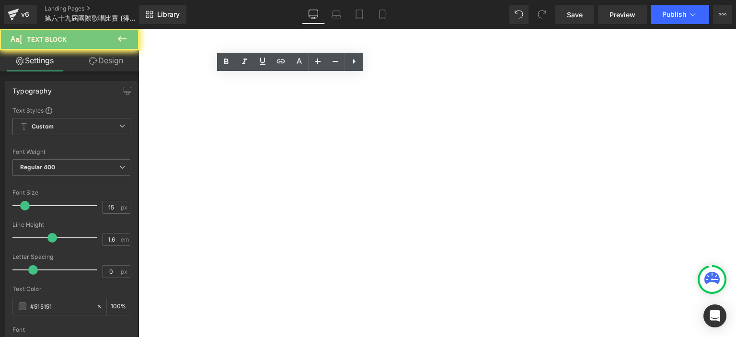
click at [139, 29] on p "[PERSON_NAME]" at bounding box center [139, 29] width 0 height 0
copy p "[PERSON_NAME]"
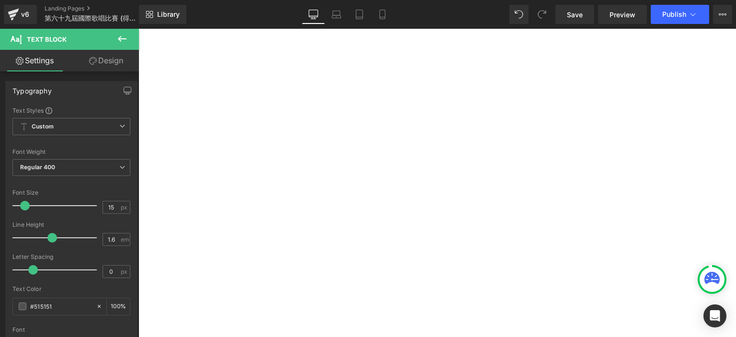
scroll to position [61, 0]
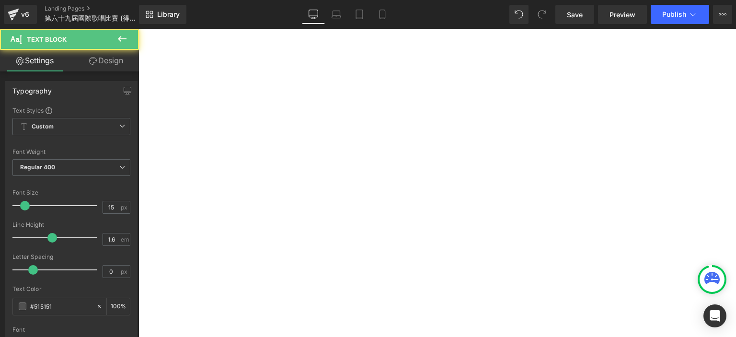
click at [139, 29] on p "1st Runner Up 亞軍:" at bounding box center [139, 29] width 0 height 0
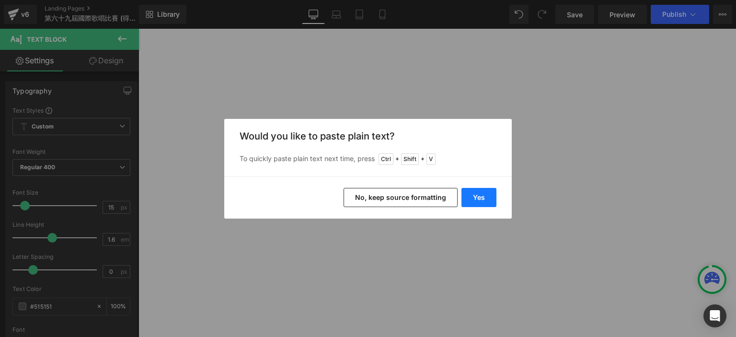
click at [476, 201] on button "Yes" at bounding box center [479, 197] width 35 height 19
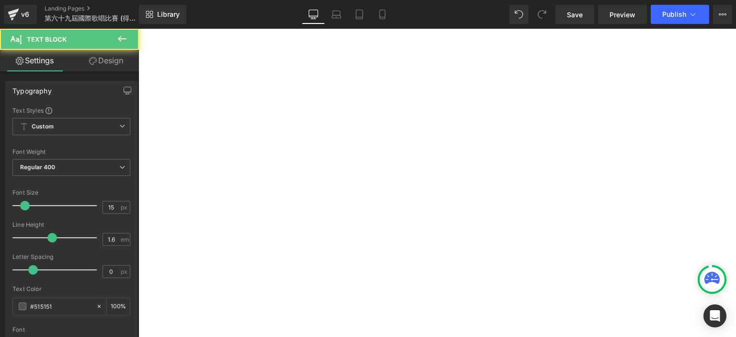
click at [139, 29] on span "[PERSON_NAME]" at bounding box center [139, 29] width 0 height 0
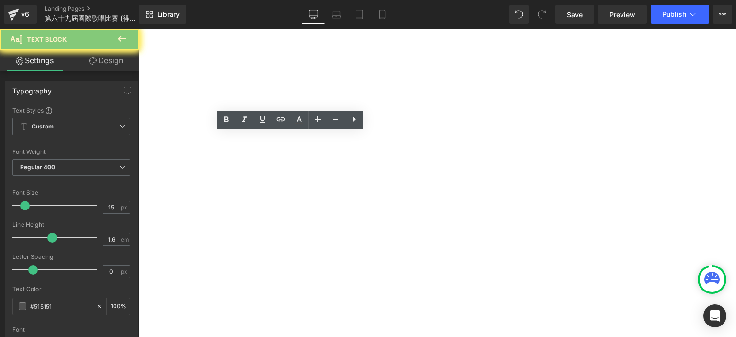
click at [139, 29] on span "[PERSON_NAME]" at bounding box center [139, 29] width 0 height 0
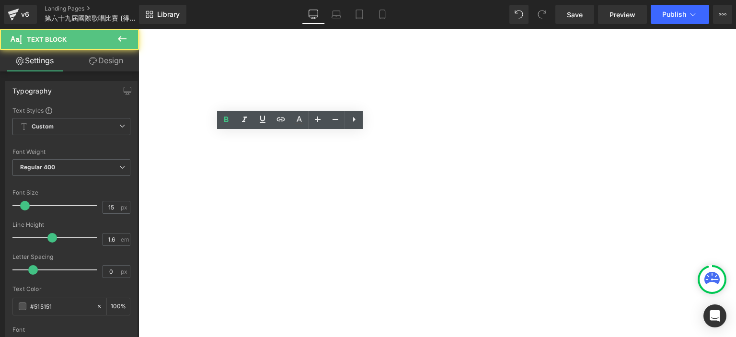
click at [139, 29] on span "[PERSON_NAME]" at bounding box center [139, 29] width 0 height 0
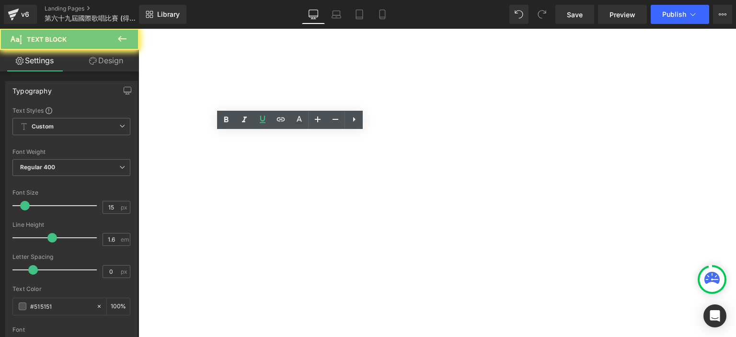
click at [139, 29] on span "[PERSON_NAME]" at bounding box center [139, 29] width 0 height 0
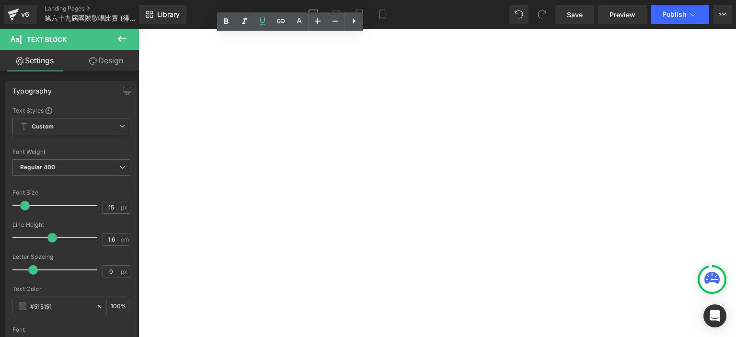
scroll to position [210, 0]
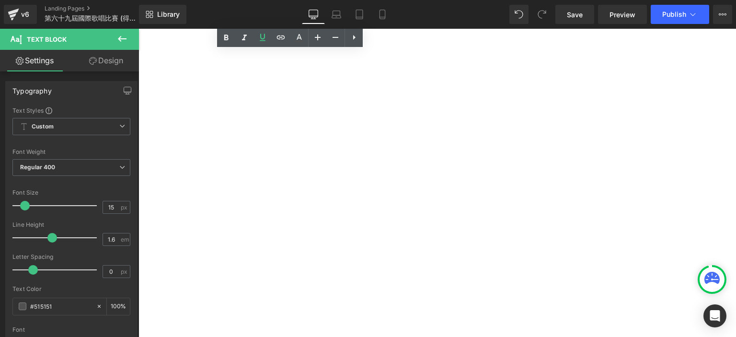
click at [139, 29] on p "[PERSON_NAME]" at bounding box center [139, 29] width 0 height 0
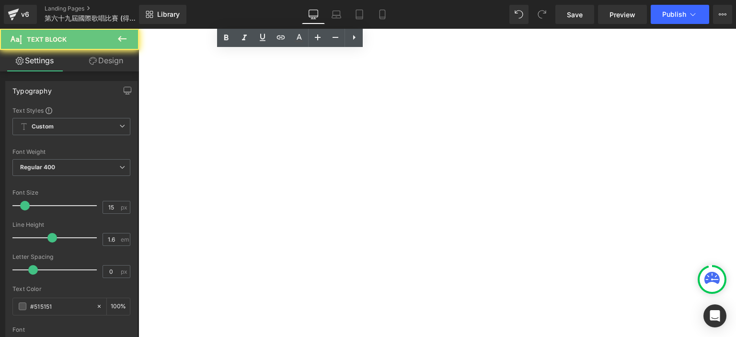
click at [139, 29] on p "[PERSON_NAME]" at bounding box center [139, 29] width 0 height 0
copy div "[PERSON_NAME]"
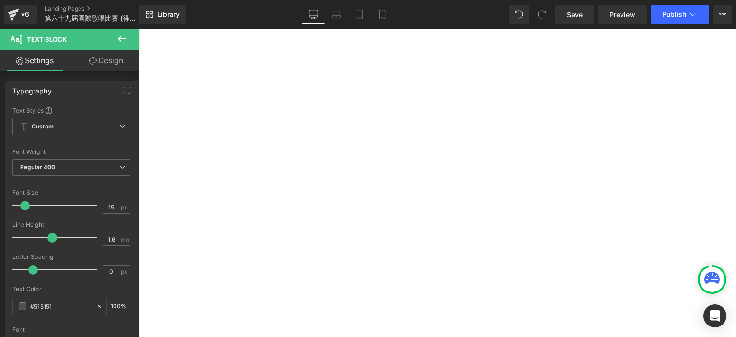
scroll to position [180, 0]
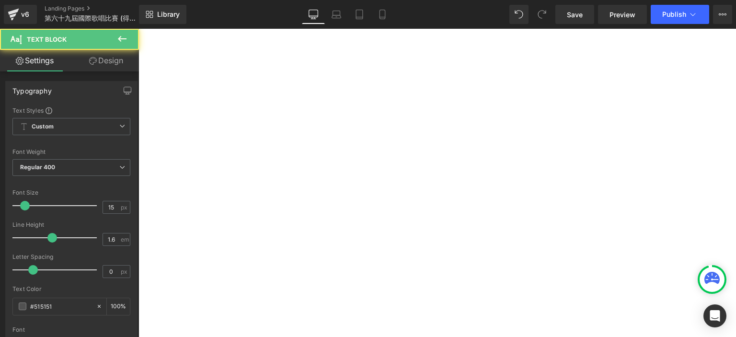
click at [139, 29] on p at bounding box center [139, 29] width 0 height 0
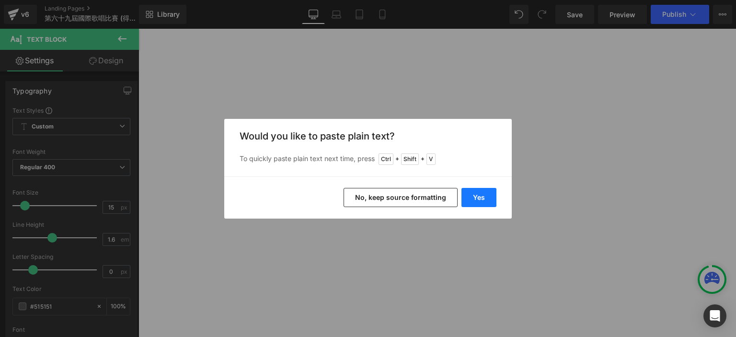
click at [478, 195] on button "Yes" at bounding box center [479, 197] width 35 height 19
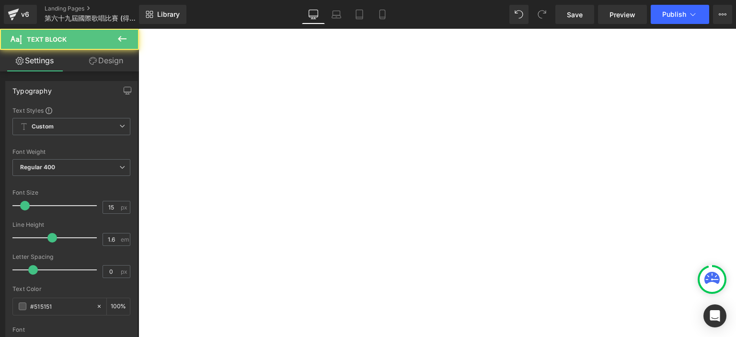
drag, startPoint x: 167, startPoint y: 197, endPoint x: 163, endPoint y: 214, distance: 17.3
click at [139, 29] on div "幼兒組 - Group A Champion 冠軍: [PERSON_NAME] , [PERSON_NAME]1st Runner Up 亞軍: [PERS…" at bounding box center [139, 29] width 0 height 0
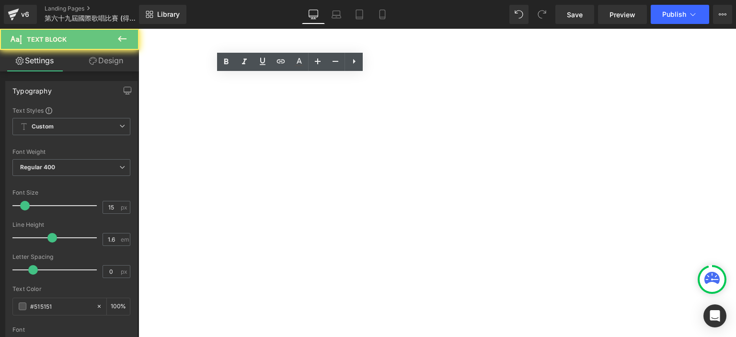
click at [139, 29] on p "[PERSON_NAME]" at bounding box center [139, 29] width 0 height 0
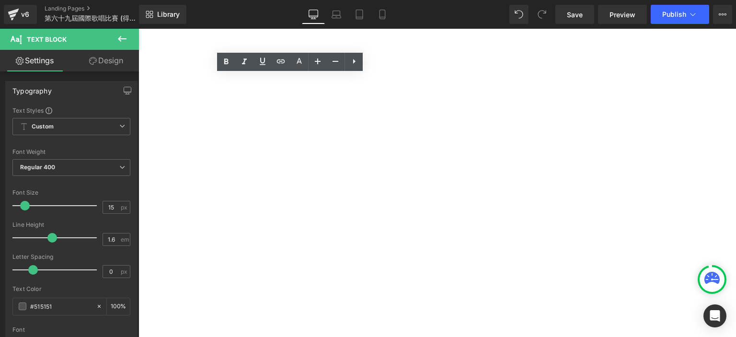
click at [139, 29] on p "[PERSON_NAME]" at bounding box center [139, 29] width 0 height 0
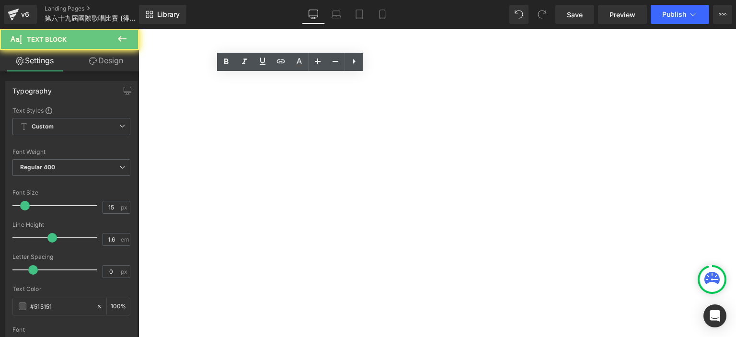
click at [139, 29] on p "[PERSON_NAME]" at bounding box center [139, 29] width 0 height 0
copy div "[PERSON_NAME]"
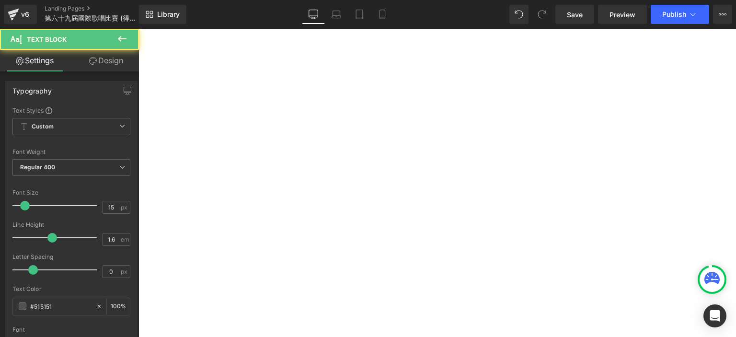
click at [139, 29] on p at bounding box center [139, 29] width 0 height 0
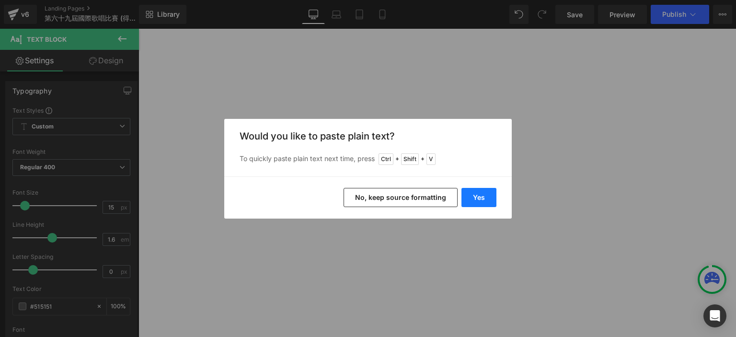
click at [490, 193] on button "Yes" at bounding box center [479, 197] width 35 height 19
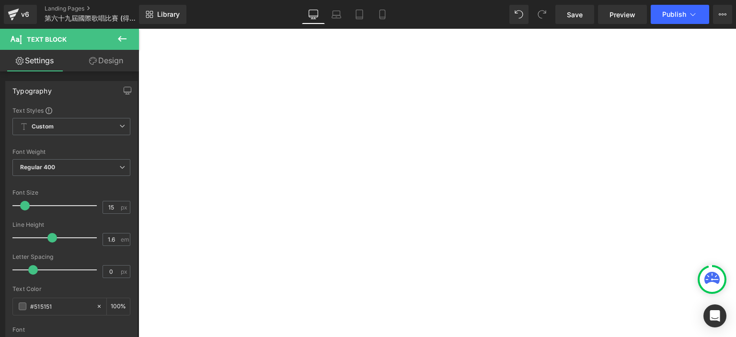
scroll to position [295, 0]
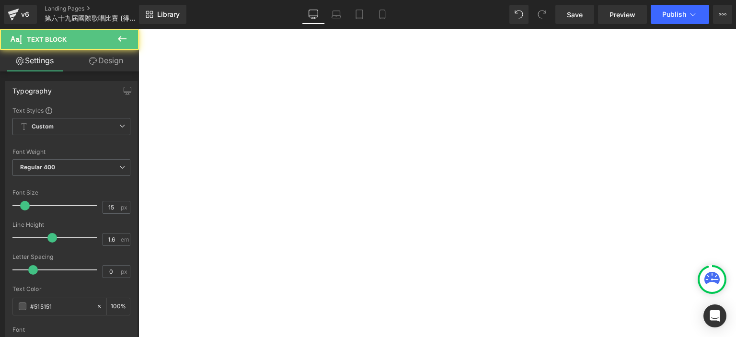
click at [139, 29] on p "[PERSON_NAME]" at bounding box center [139, 29] width 0 height 0
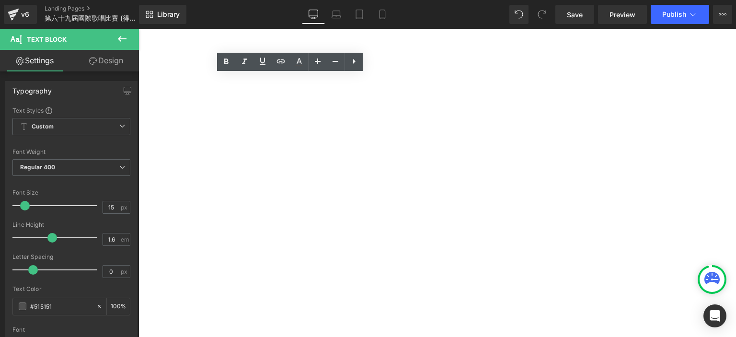
click at [139, 29] on p "[PERSON_NAME]" at bounding box center [139, 29] width 0 height 0
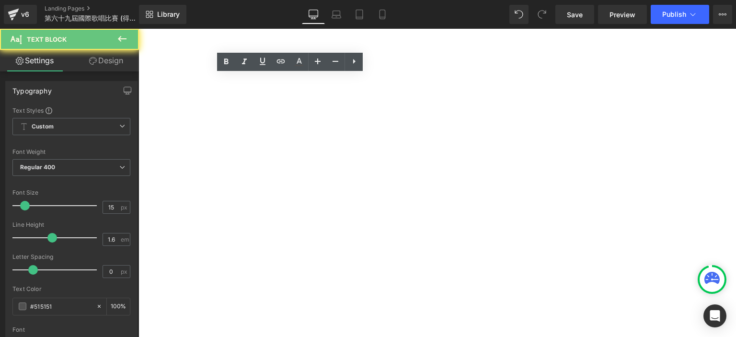
click at [139, 29] on p "[PERSON_NAME]" at bounding box center [139, 29] width 0 height 0
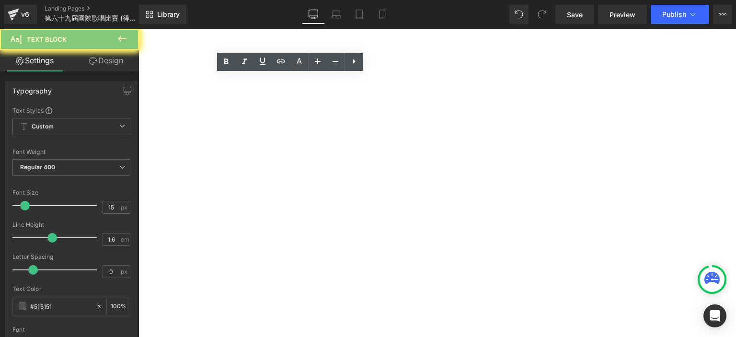
click at [139, 29] on p "[PERSON_NAME]" at bounding box center [139, 29] width 0 height 0
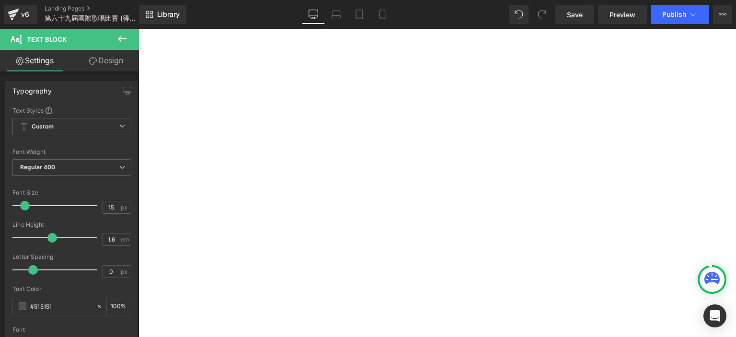
scroll to position [521, 0]
click at [139, 29] on p at bounding box center [139, 29] width 0 height 0
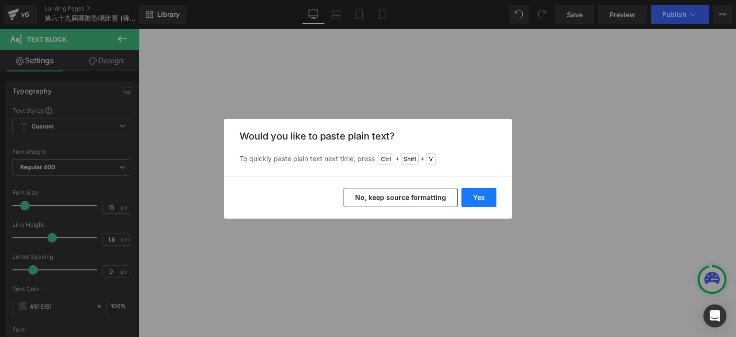
click at [472, 199] on button "Yes" at bounding box center [479, 197] width 35 height 19
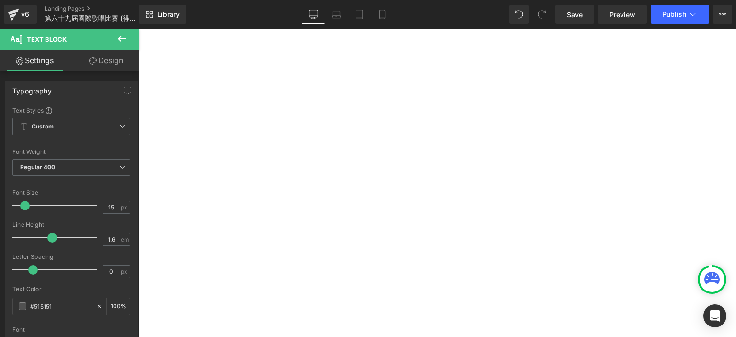
scroll to position [319, 0]
click at [139, 29] on p at bounding box center [139, 29] width 0 height 0
drag, startPoint x: 249, startPoint y: 264, endPoint x: 155, endPoint y: 185, distance: 122.8
click at [139, 29] on div "幼兒組 - Group A Champion 冠軍: [PERSON_NAME] , [PERSON_NAME]1st Runner Up 亞軍: [PERS…" at bounding box center [139, 29] width 0 height 0
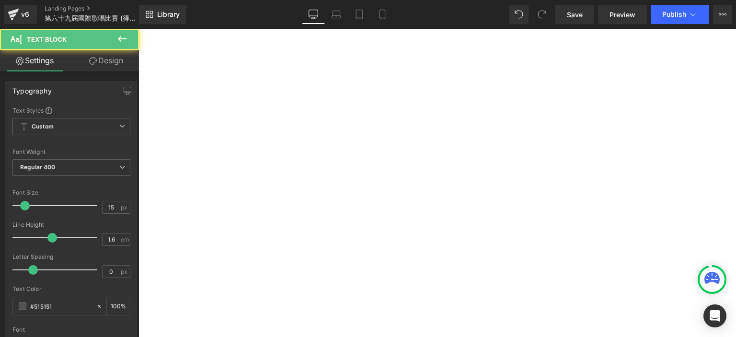
drag, startPoint x: 197, startPoint y: 311, endPoint x: 160, endPoint y: 286, distance: 44.7
click at [139, 29] on div "小童組-Group D Champion 冠軍: [PERSON_NAME]   1st Runner Up 亞軍: [PERSON_NAME] 2n…" at bounding box center [139, 29] width 0 height 0
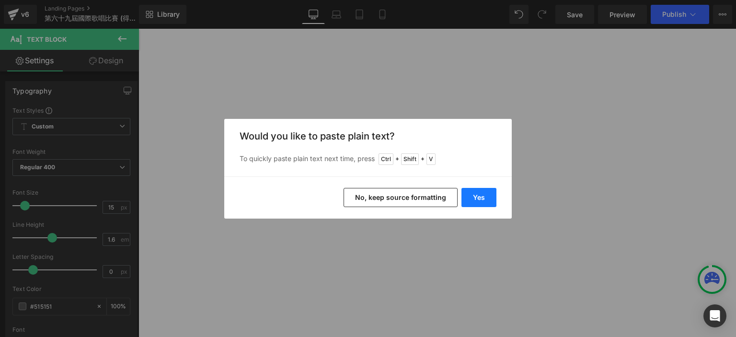
click at [485, 195] on button "Yes" at bounding box center [479, 197] width 35 height 19
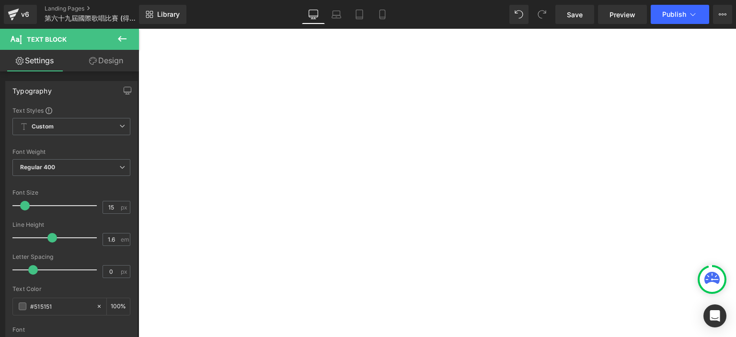
scroll to position [575, 0]
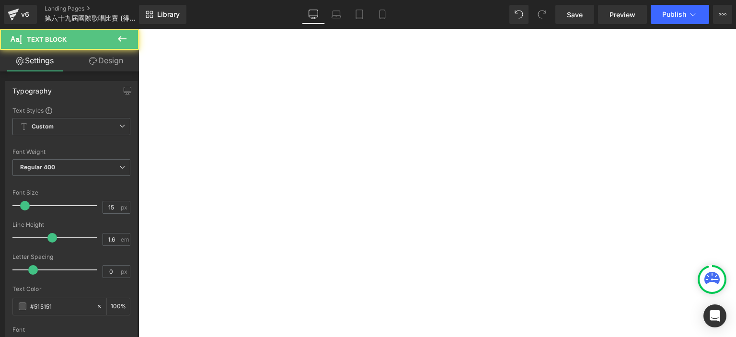
click at [139, 29] on p at bounding box center [139, 29] width 0 height 0
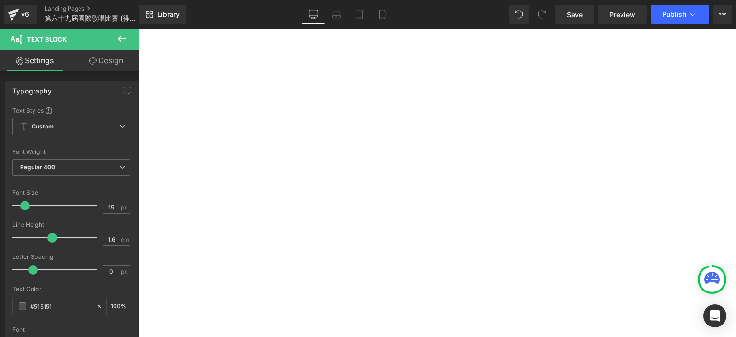
click at [139, 29] on p "[PERSON_NAME]" at bounding box center [139, 29] width 0 height 0
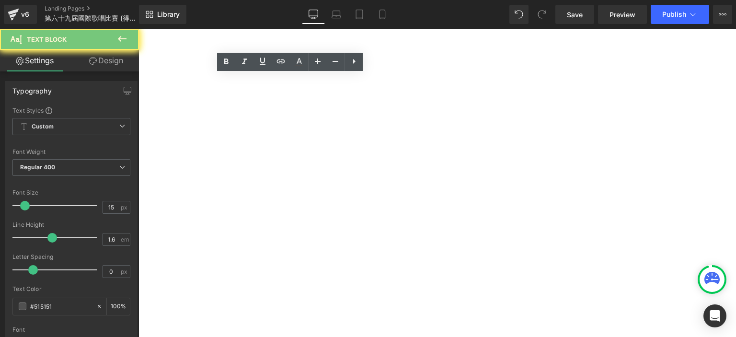
click at [139, 29] on p "[PERSON_NAME]" at bounding box center [139, 29] width 0 height 0
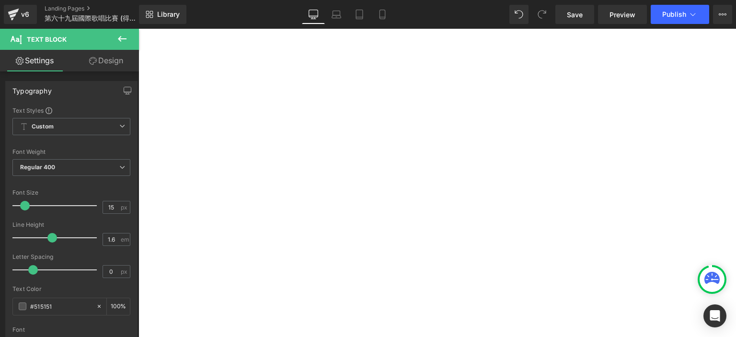
scroll to position [494, 0]
click at [139, 29] on p at bounding box center [139, 29] width 0 height 0
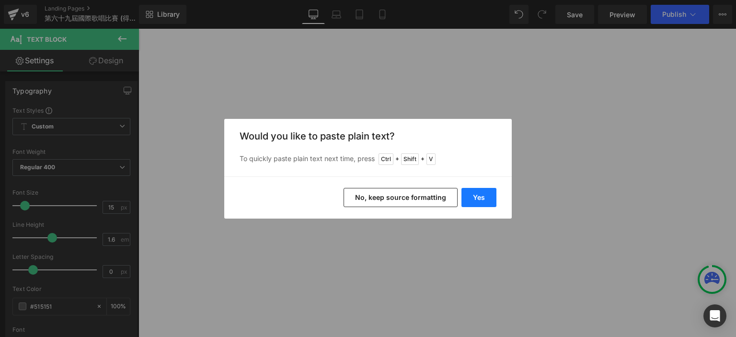
click at [476, 193] on button "Yes" at bounding box center [479, 197] width 35 height 19
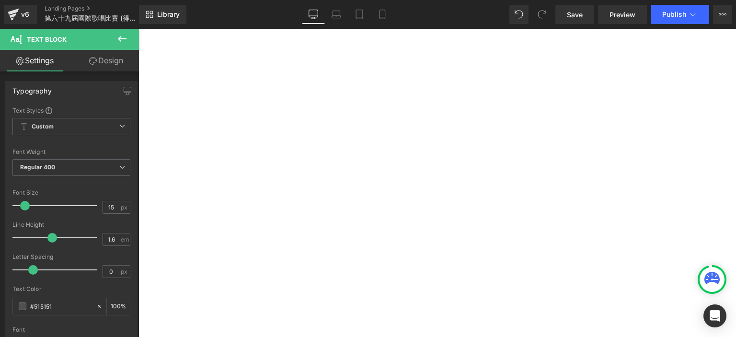
scroll to position [522, 0]
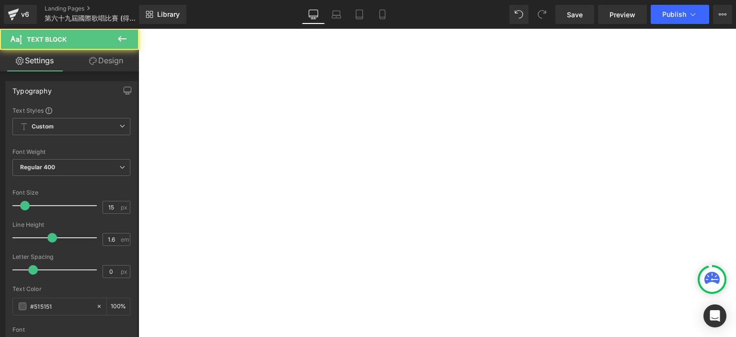
click at [139, 29] on p "[PERSON_NAME]" at bounding box center [139, 29] width 0 height 0
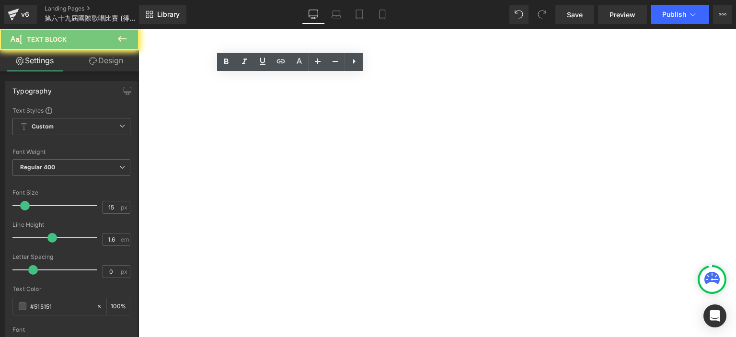
click at [139, 29] on p "[PERSON_NAME]" at bounding box center [139, 29] width 0 height 0
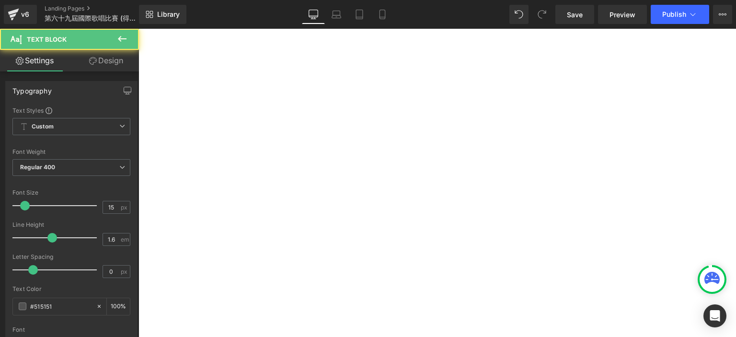
click at [139, 29] on p at bounding box center [139, 29] width 0 height 0
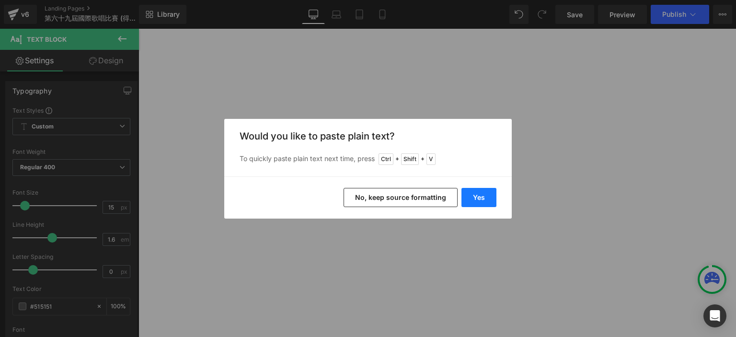
click at [478, 197] on button "Yes" at bounding box center [479, 197] width 35 height 19
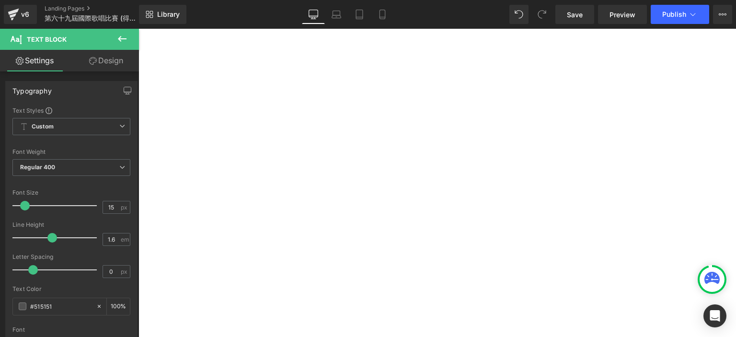
scroll to position [591, 0]
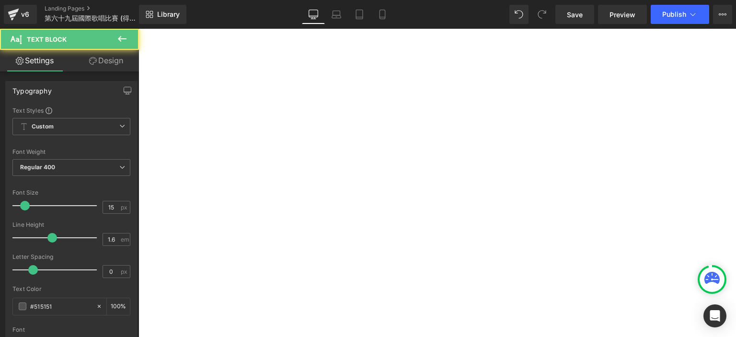
drag, startPoint x: 253, startPoint y: 261, endPoint x: 230, endPoint y: 260, distance: 22.5
click at [139, 29] on p "[PERSON_NAME]& [PERSON_NAME] & [PERSON_NAME]" at bounding box center [139, 29] width 0 height 0
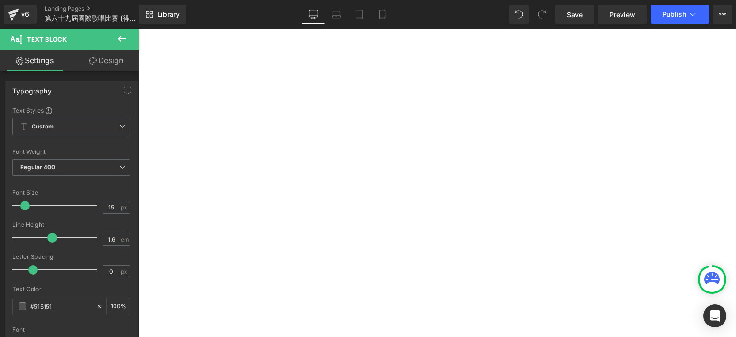
scroll to position [479, 0]
click at [139, 29] on p "CHEUNG KHA MAN" at bounding box center [139, 29] width 0 height 0
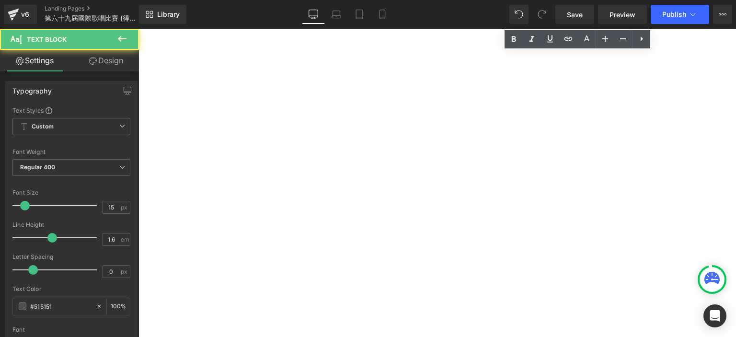
drag, startPoint x: 507, startPoint y: 117, endPoint x: 453, endPoint y: 93, distance: 59.2
click at [139, 29] on div "少年組 - Group G Champion 冠軍: ParkS eoWoo [PERSON_NAME] MAN 1st Runner Up 亞軍: [PER…" at bounding box center [139, 29] width 0 height 0
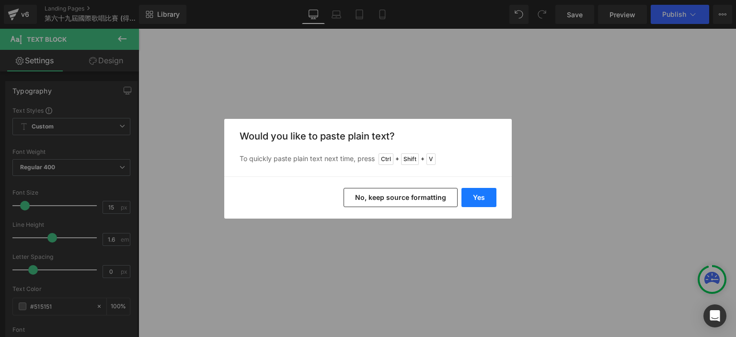
click at [479, 201] on button "Yes" at bounding box center [479, 197] width 35 height 19
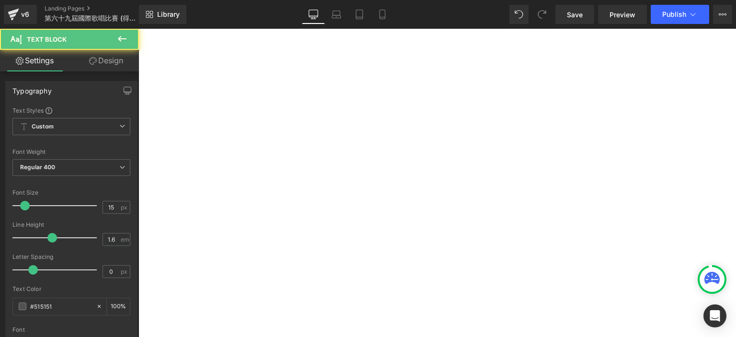
click at [139, 29] on p "[PERSON_NAME]" at bounding box center [139, 29] width 0 height 0
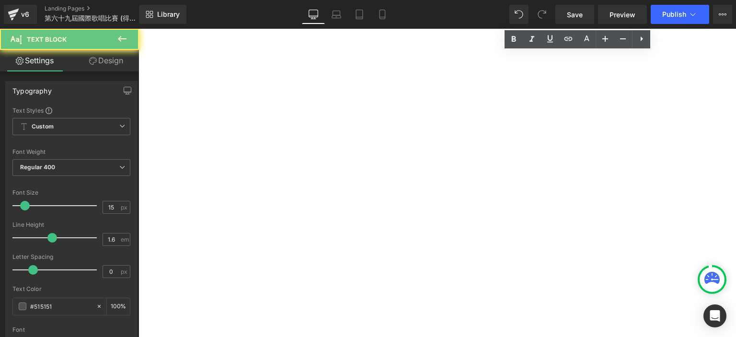
drag, startPoint x: 462, startPoint y: 257, endPoint x: 447, endPoint y: 230, distance: 31.3
click at [139, 29] on div "少年組 - Group G Champion 冠軍: [PERSON_NAME]1st Runner Up 亞軍: [PERSON_NAME] [PERSON…" at bounding box center [139, 29] width 0 height 0
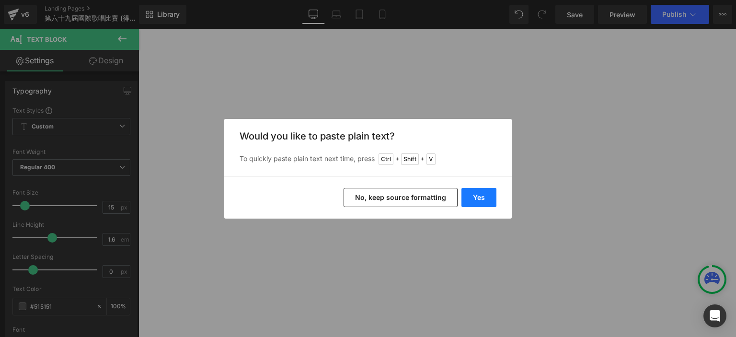
click at [473, 196] on button "Yes" at bounding box center [479, 197] width 35 height 19
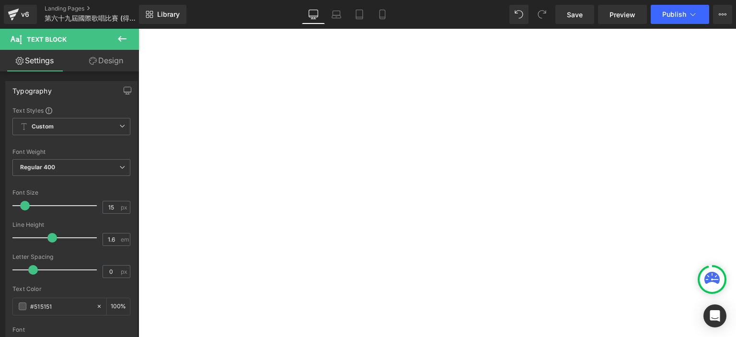
scroll to position [525, 0]
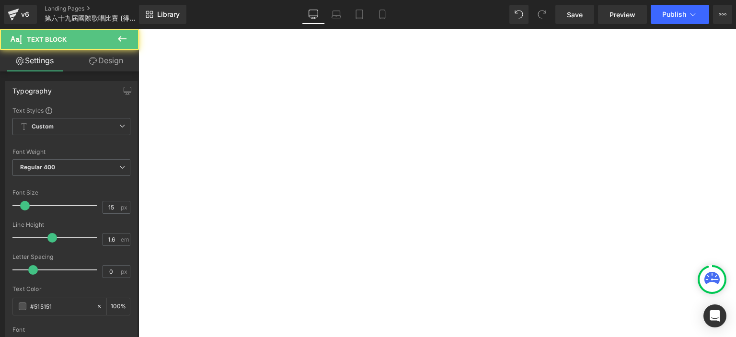
click at [139, 29] on p "[PERSON_NAME]" at bounding box center [139, 29] width 0 height 0
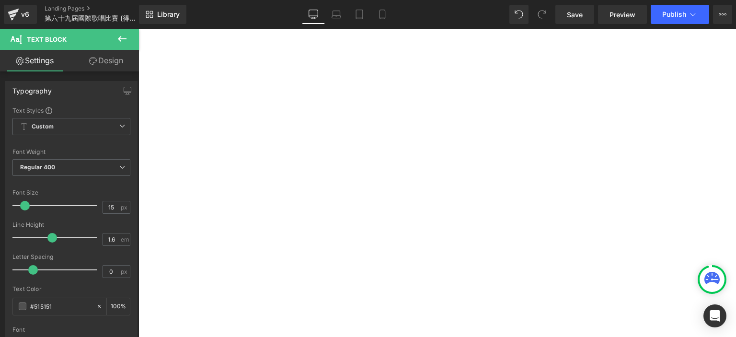
scroll to position [493, 0]
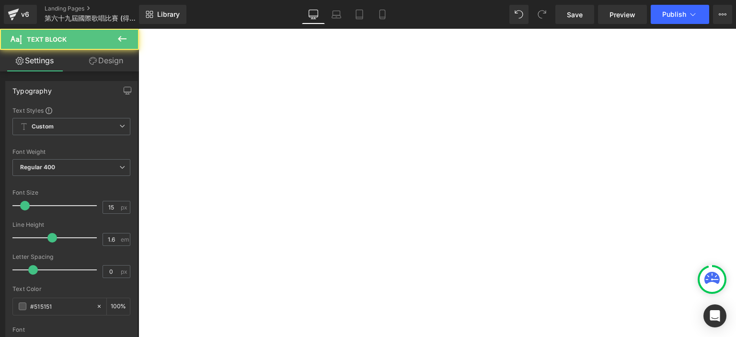
click at [139, 29] on span "[PERSON_NAME]" at bounding box center [139, 29] width 0 height 0
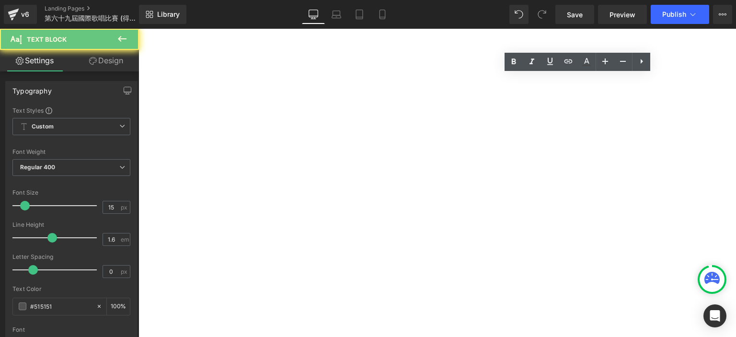
click at [139, 29] on span "[PERSON_NAME]" at bounding box center [139, 29] width 0 height 0
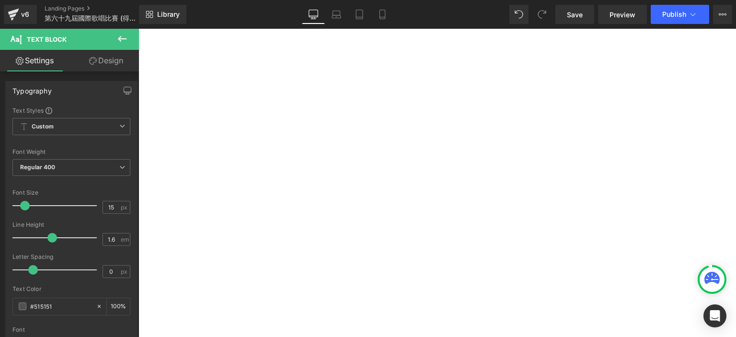
scroll to position [497, 0]
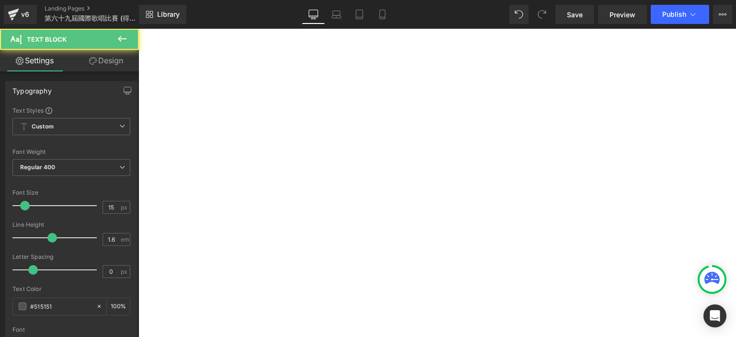
click at [139, 29] on p "[PERSON_NAME]（[PERSON_NAME]" at bounding box center [139, 29] width 0 height 0
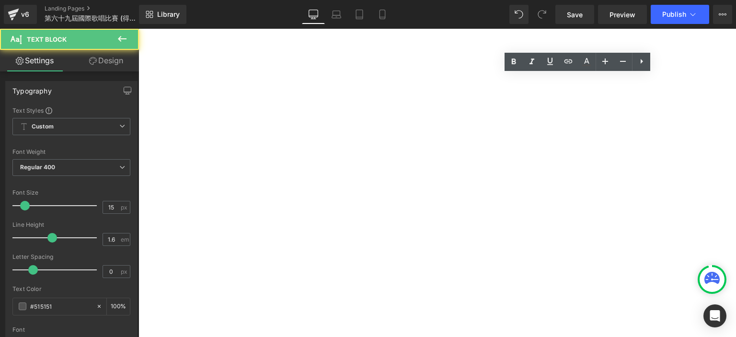
click at [139, 29] on p "[PERSON_NAME]（[PERSON_NAME]" at bounding box center [139, 29] width 0 height 0
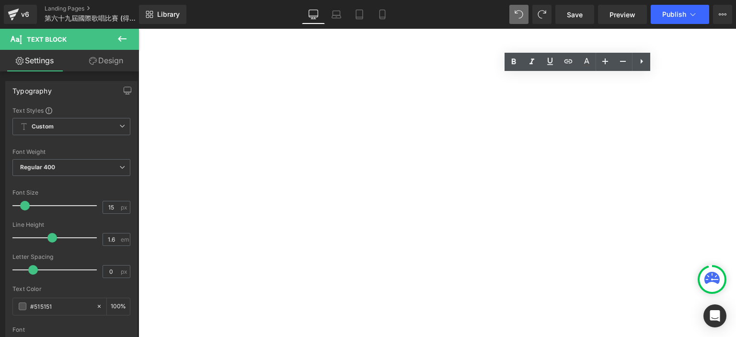
click at [139, 29] on p "[PERSON_NAME]（[PERSON_NAME]" at bounding box center [139, 29] width 0 height 0
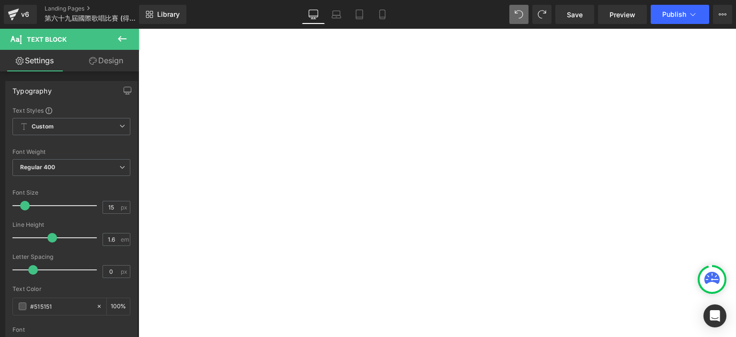
click at [139, 29] on p "[PERSON_NAME]" at bounding box center [139, 29] width 0 height 0
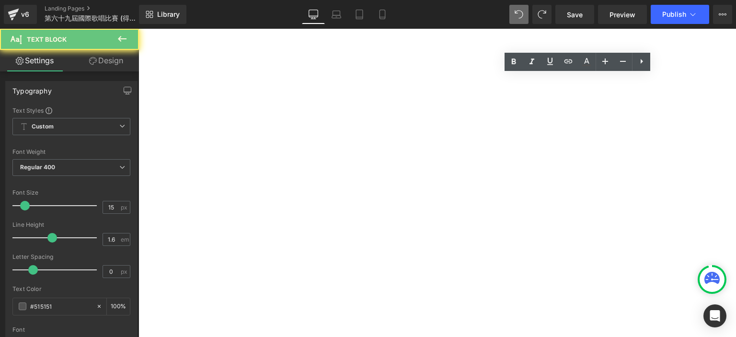
click at [139, 29] on p "[PERSON_NAME]" at bounding box center [139, 29] width 0 height 0
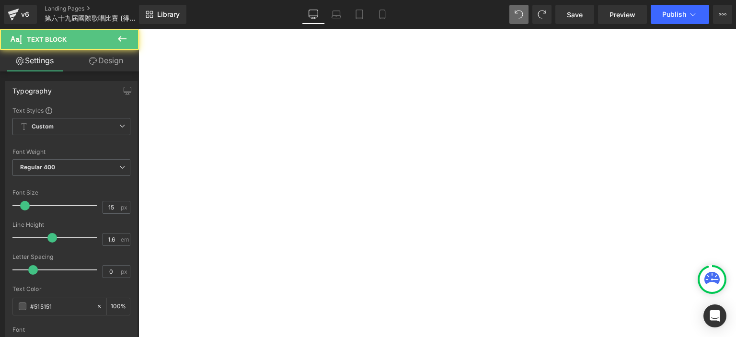
click at [139, 29] on p "[PERSON_NAME] Ya Ning [PERSON_NAME]" at bounding box center [139, 29] width 0 height 0
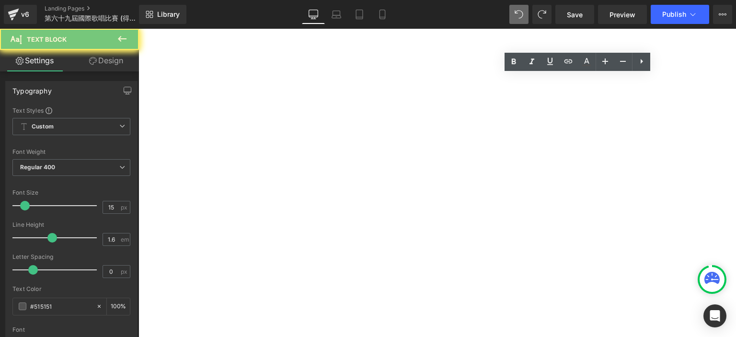
click at [139, 29] on p "[PERSON_NAME] Ya Ning [PERSON_NAME]" at bounding box center [139, 29] width 0 height 0
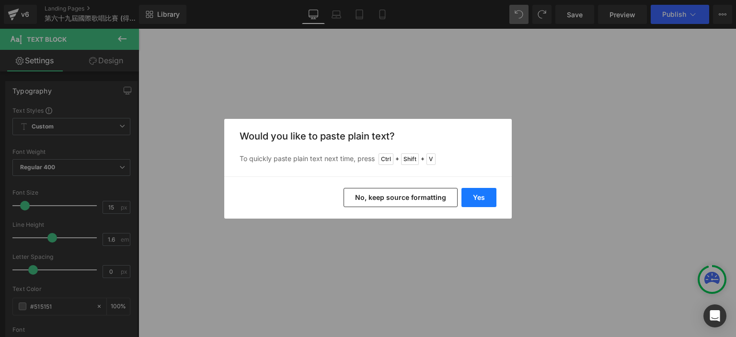
click at [478, 193] on button "Yes" at bounding box center [479, 197] width 35 height 19
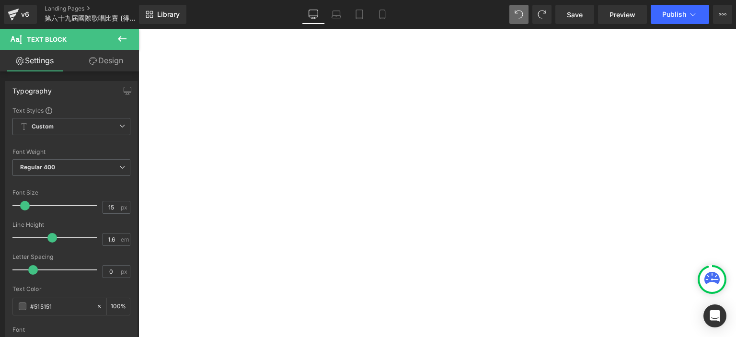
click at [139, 29] on p at bounding box center [139, 29] width 0 height 0
click at [139, 29] on p "小童組-Group D" at bounding box center [139, 29] width 0 height 0
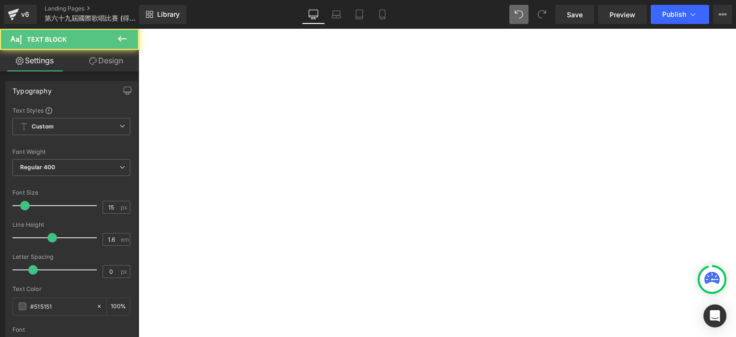
click at [139, 29] on strong "小童組-Group C" at bounding box center [139, 29] width 0 height 0
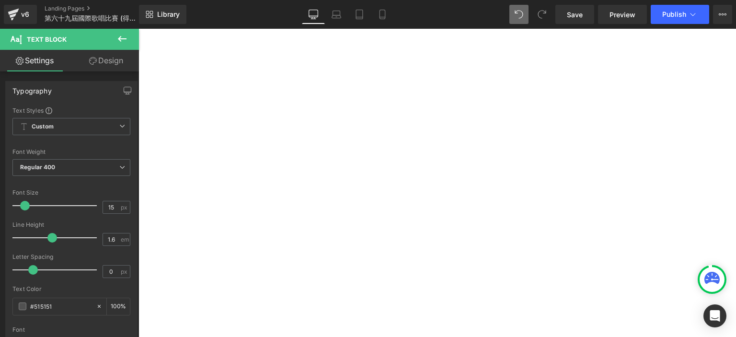
scroll to position [134, 0]
click at [139, 29] on p at bounding box center [139, 29] width 0 height 0
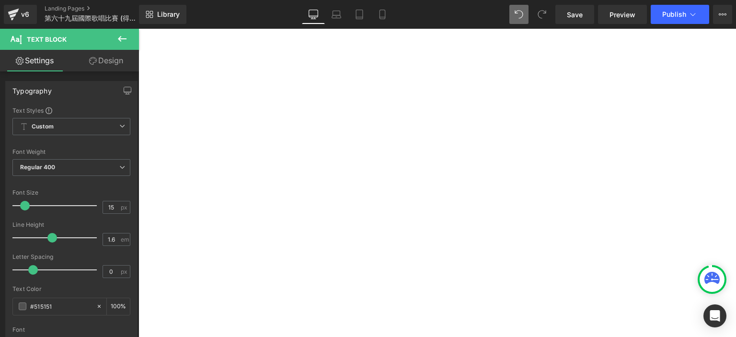
click at [139, 29] on p at bounding box center [139, 29] width 0 height 0
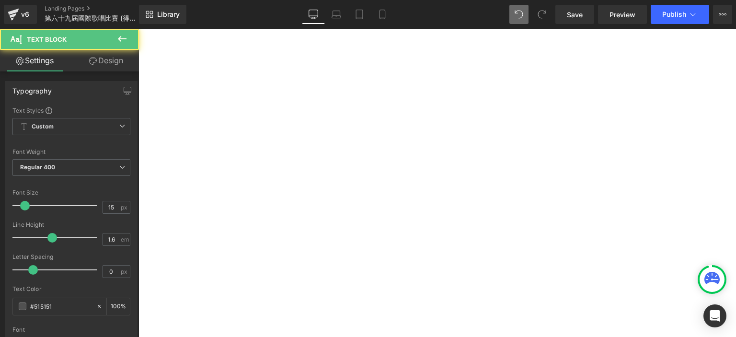
click at [139, 29] on p at bounding box center [139, 29] width 0 height 0
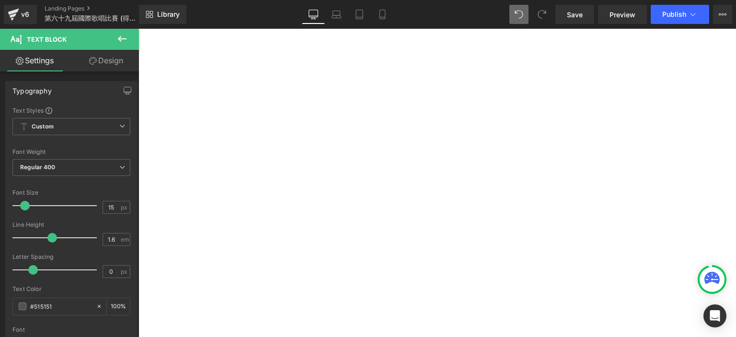
scroll to position [477, 0]
click at [139, 29] on p at bounding box center [139, 29] width 0 height 0
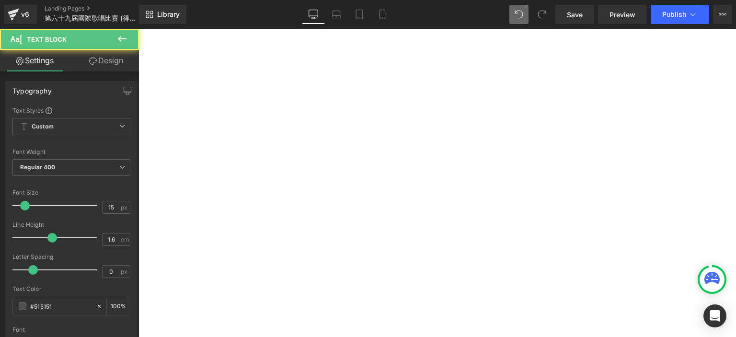
click at [139, 29] on p at bounding box center [139, 29] width 0 height 0
click at [139, 29] on p "[PERSON_NAME]& [PERSON_NAME]" at bounding box center [139, 29] width 0 height 0
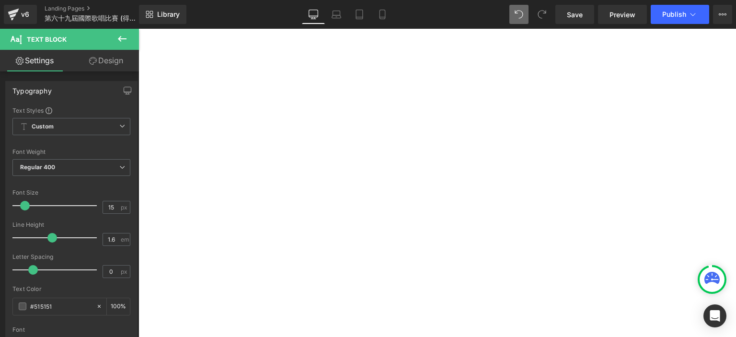
click at [139, 29] on p "[PERSON_NAME]" at bounding box center [139, 29] width 0 height 0
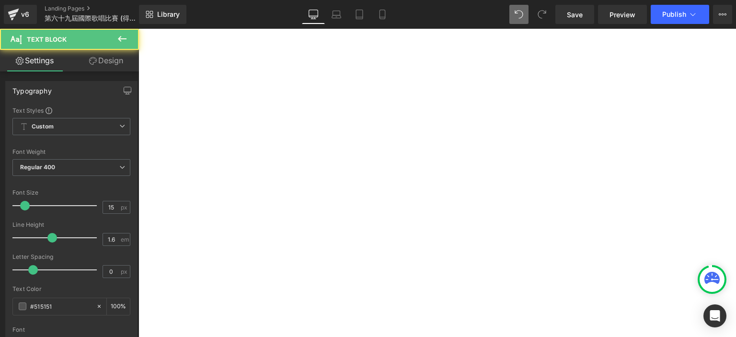
click at [139, 29] on p at bounding box center [139, 29] width 0 height 0
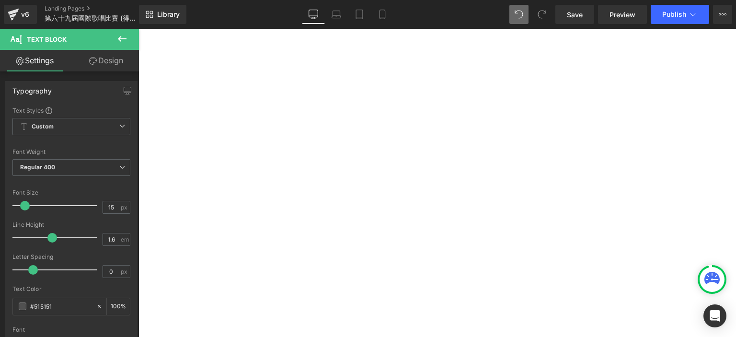
scroll to position [1239, 0]
click at [670, 15] on span "Publish" at bounding box center [675, 15] width 24 height 8
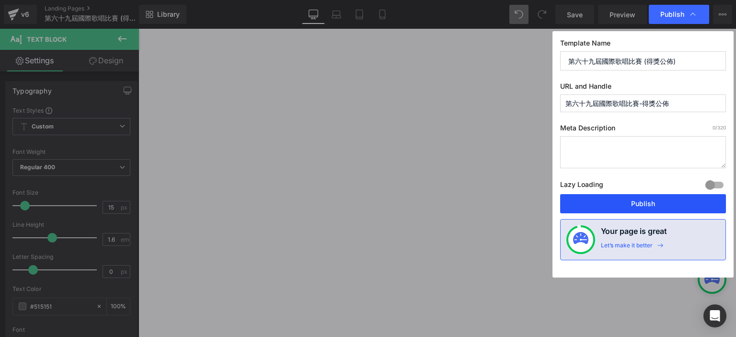
click at [591, 212] on button "Publish" at bounding box center [643, 203] width 166 height 19
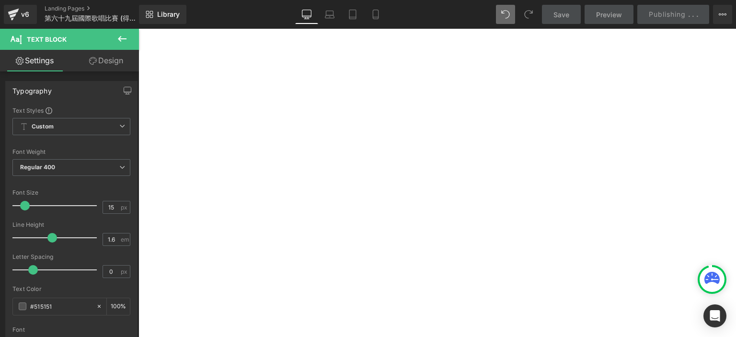
scroll to position [198, 0]
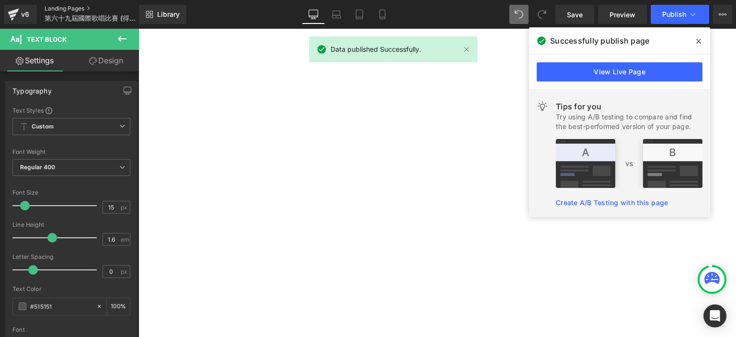
click at [79, 9] on link "Landing Pages" at bounding box center [100, 9] width 110 height 8
